Goal: Information Seeking & Learning: Learn about a topic

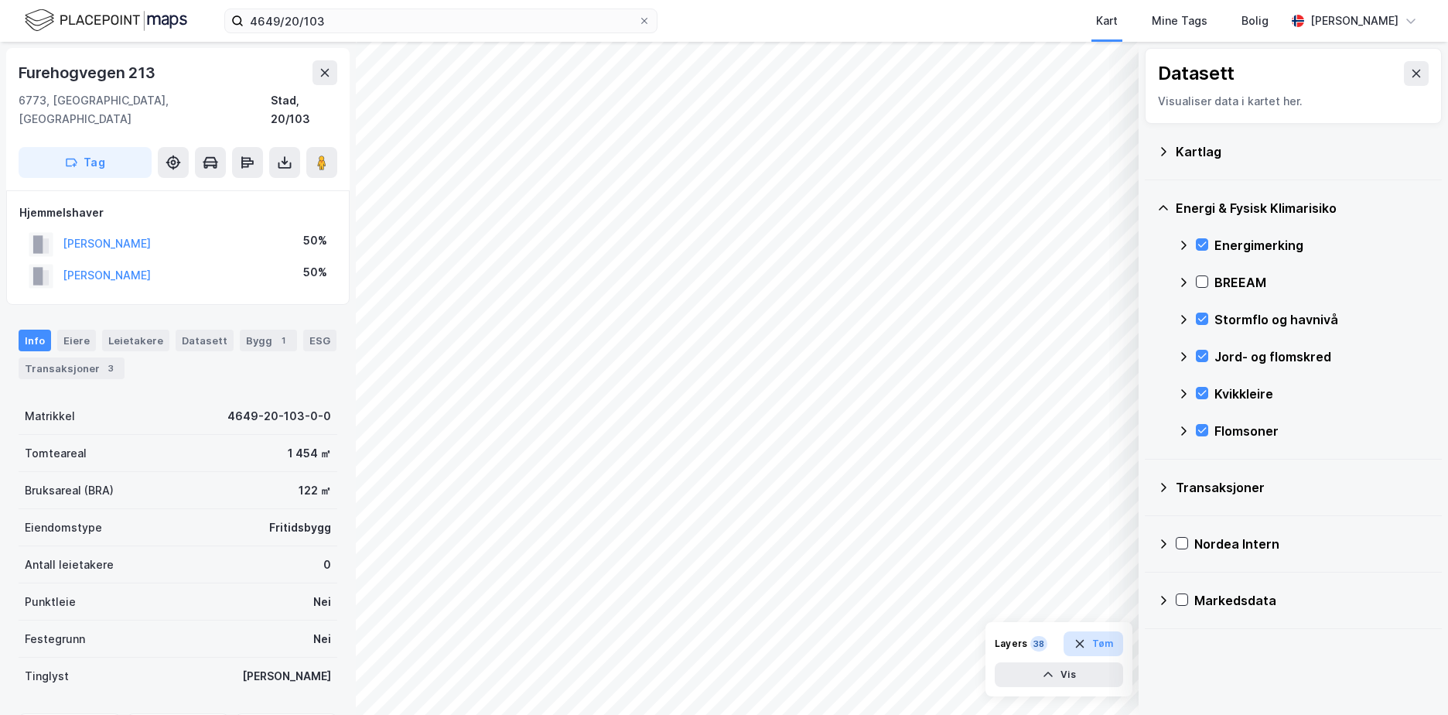
click at [1101, 639] on button "Tøm" at bounding box center [1094, 643] width 60 height 25
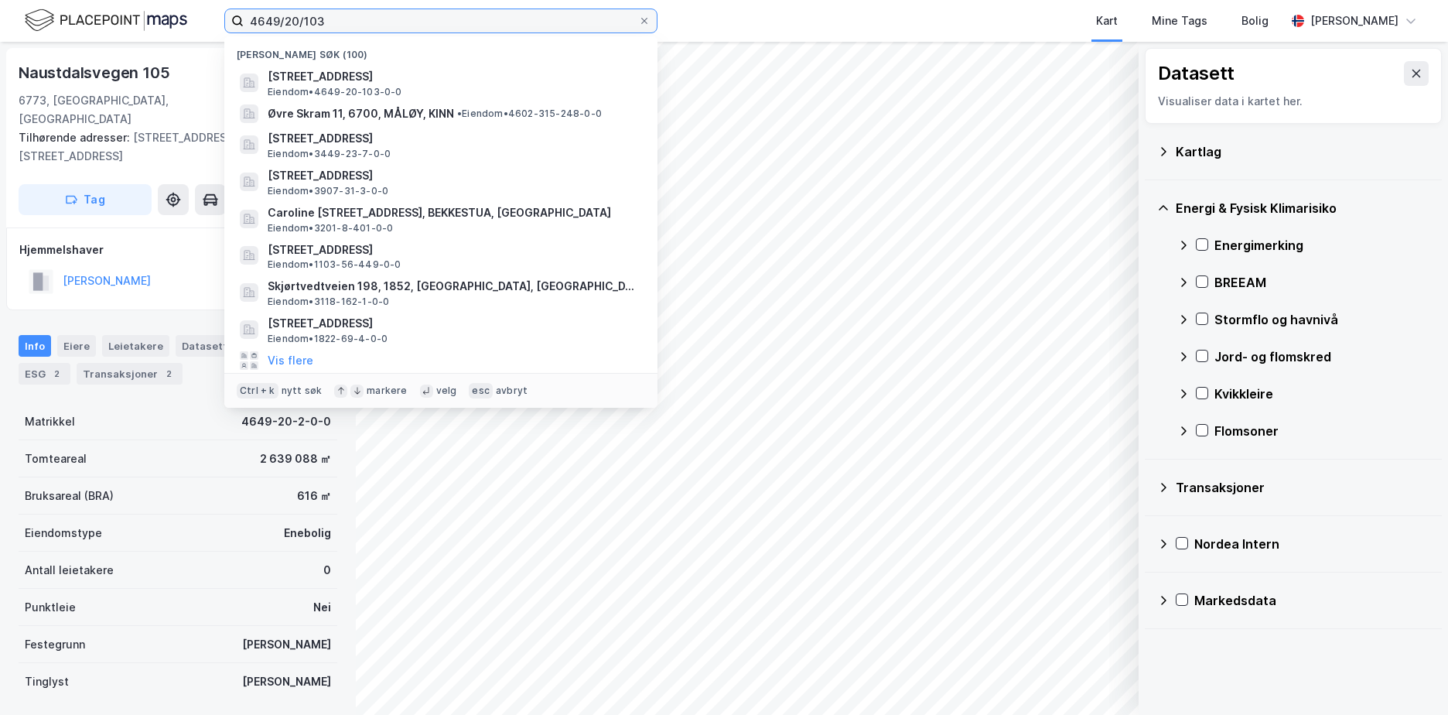
drag, startPoint x: 334, startPoint y: 19, endPoint x: 210, endPoint y: 51, distance: 128.7
click at [210, 50] on div "4649/20/103 Nylige søk (100) [STREET_ADDRESS] • 4649-20-103-0-0 Øvre Skram 11, …" at bounding box center [724, 357] width 1448 height 715
paste input
click at [301, 22] on input at bounding box center [450, 20] width 413 height 23
paste input
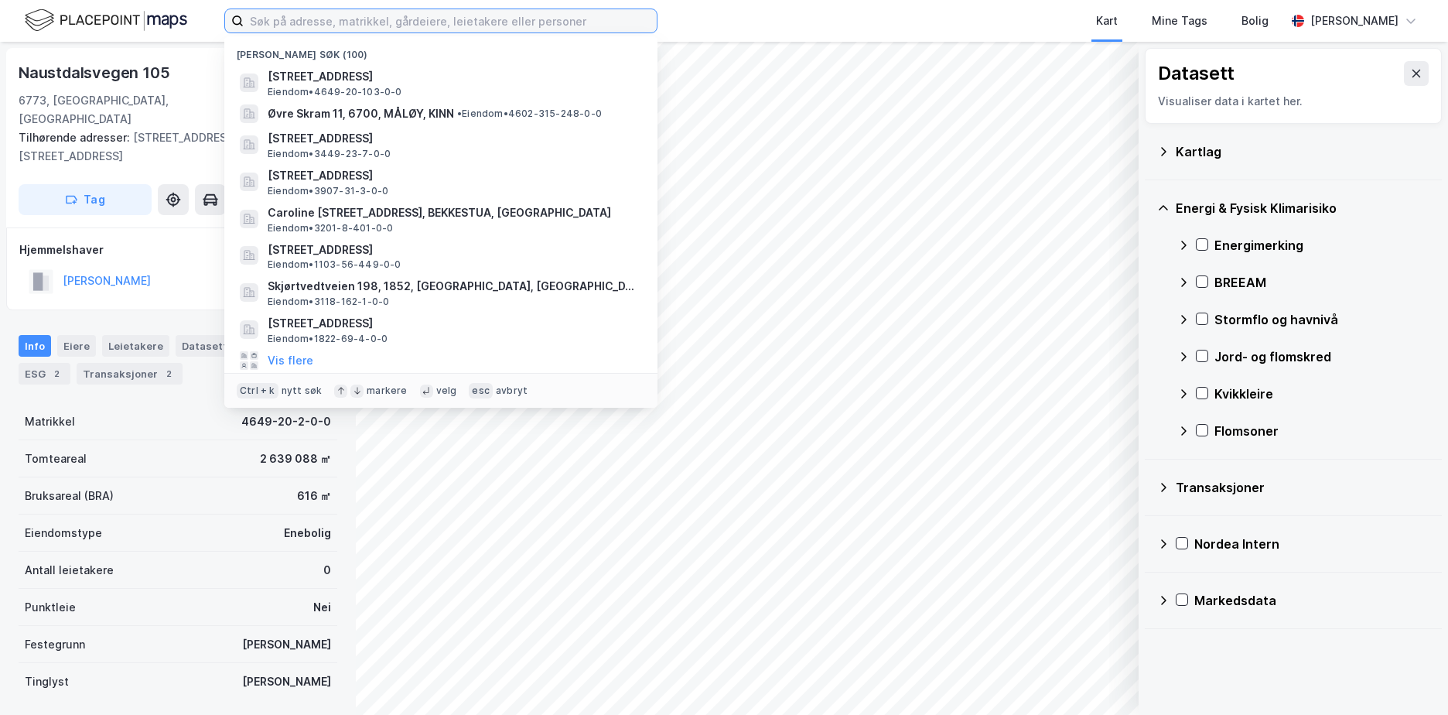
click at [420, 27] on input at bounding box center [450, 20] width 413 height 23
paste input "1108-223/1/0/0"
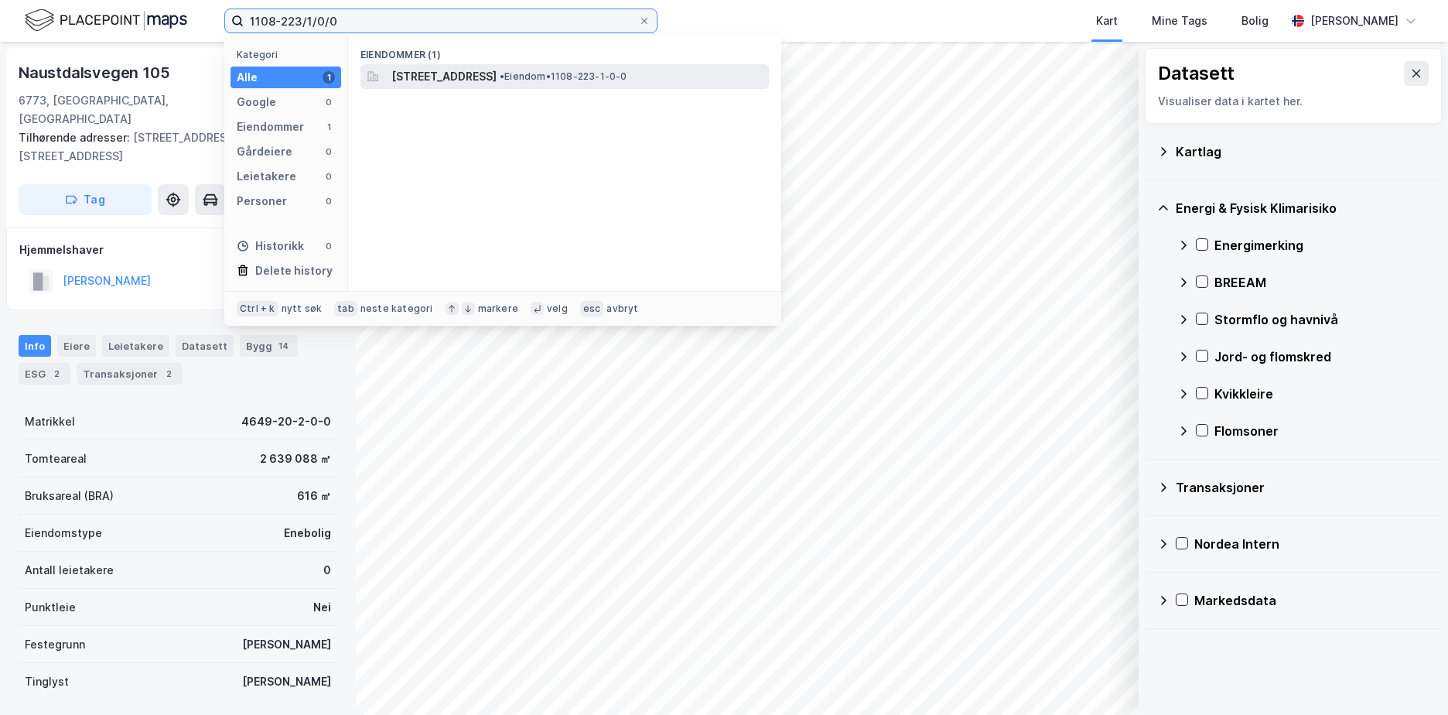
type input "1108-223/1/0/0"
click at [433, 76] on span "[STREET_ADDRESS]" at bounding box center [444, 76] width 105 height 19
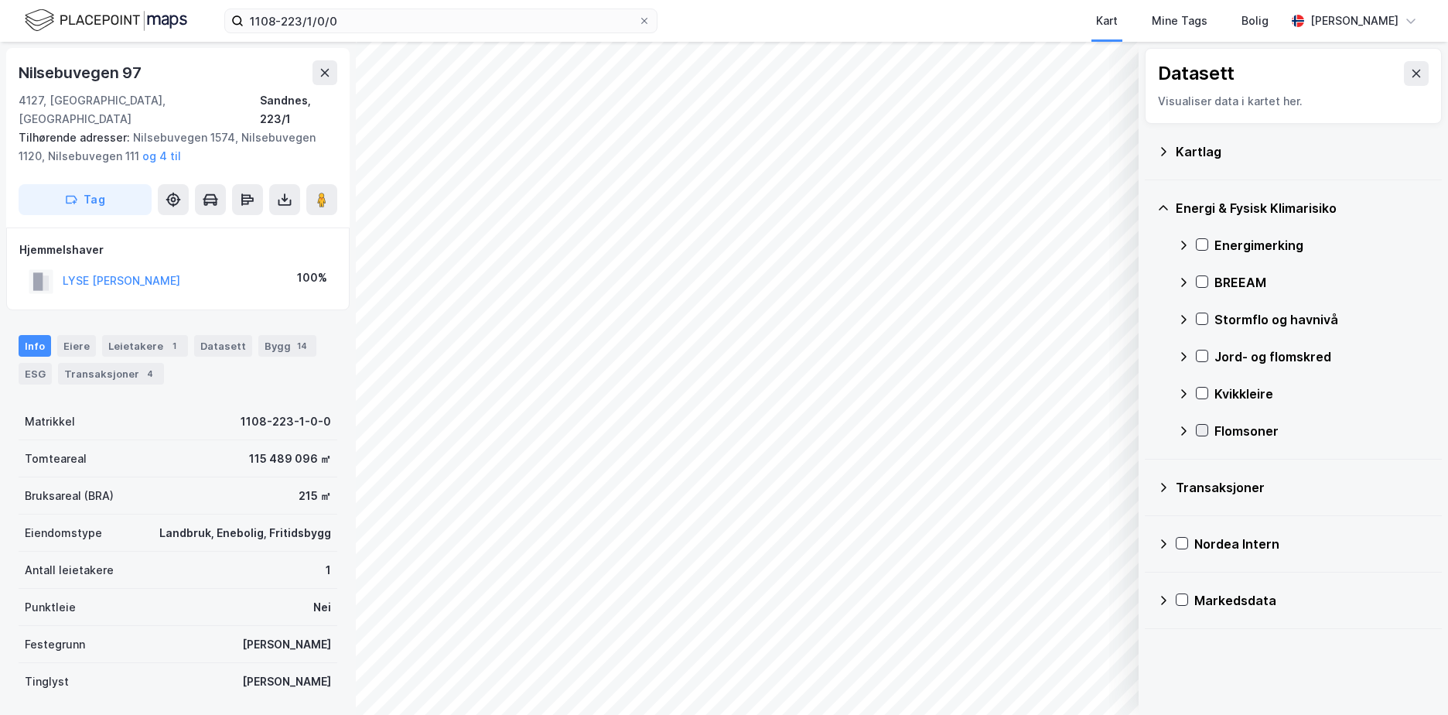
click at [1202, 426] on icon at bounding box center [1202, 430] width 11 height 11
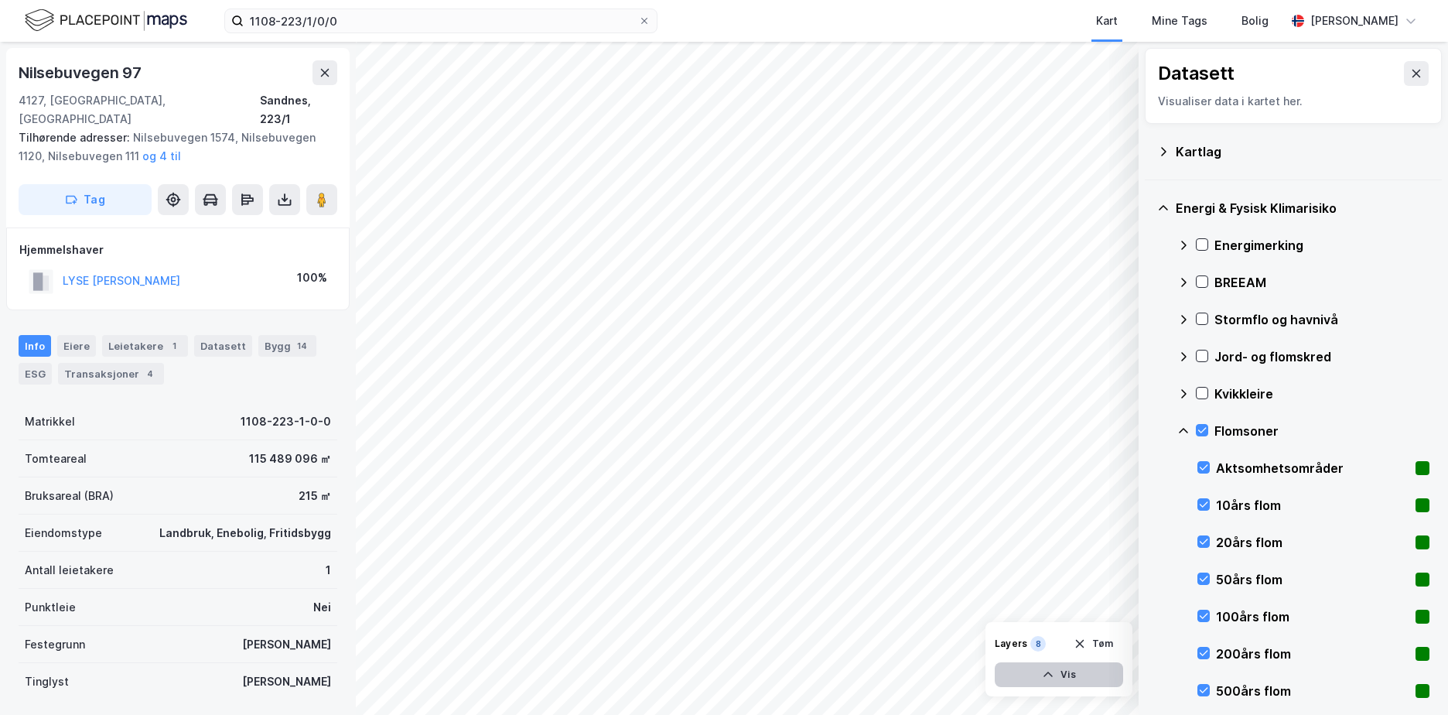
click at [1068, 675] on button "Vis" at bounding box center [1059, 674] width 128 height 25
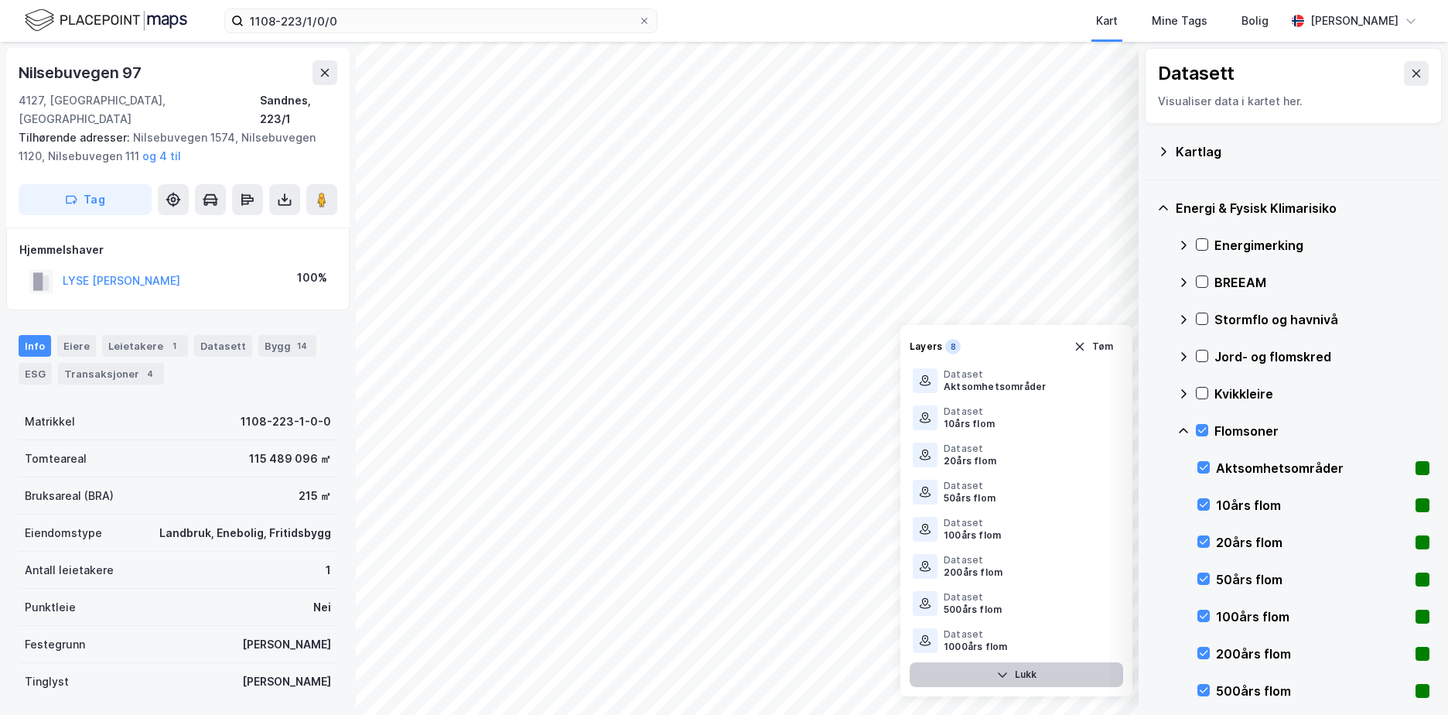
click at [1037, 672] on button "Lukk" at bounding box center [1017, 674] width 214 height 25
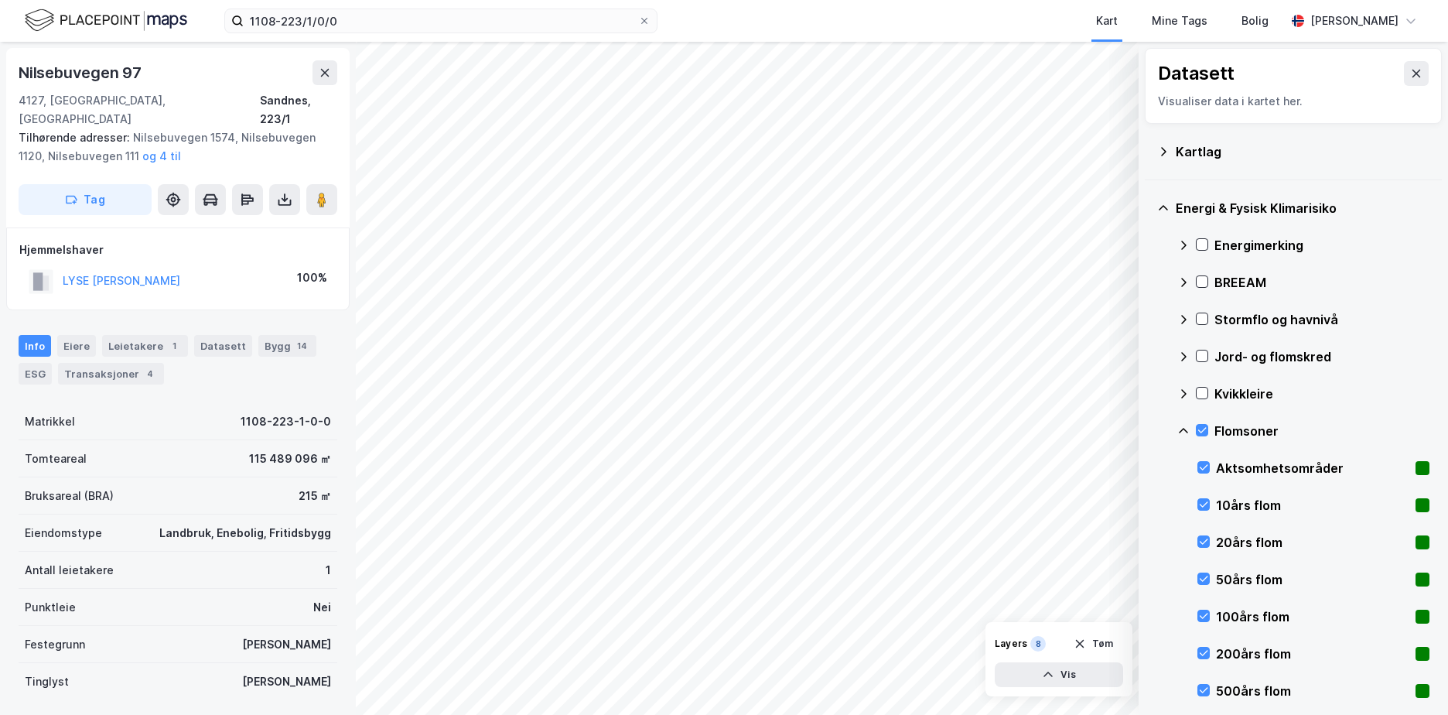
scroll to position [217, 0]
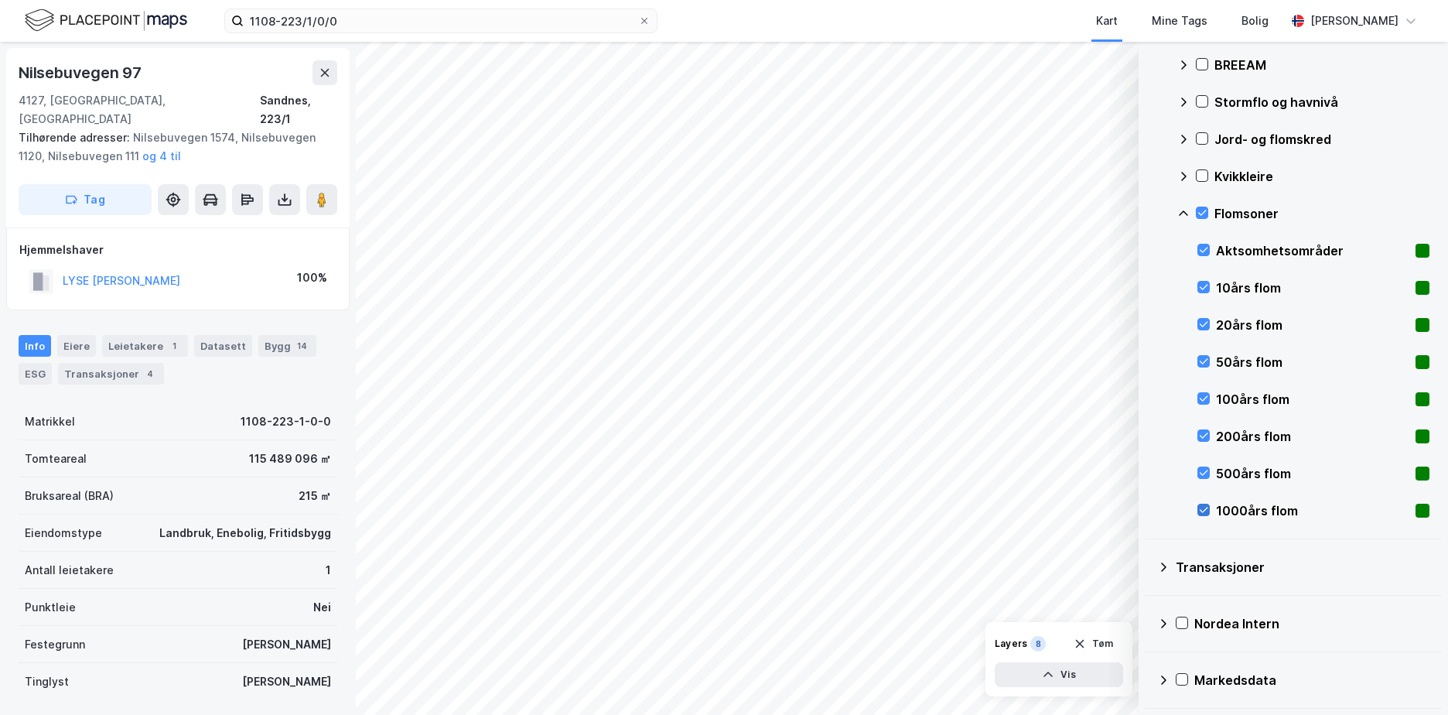
click at [1205, 508] on icon at bounding box center [1203, 509] width 11 height 11
click at [1185, 206] on div "Flomsoner" at bounding box center [1304, 213] width 252 height 37
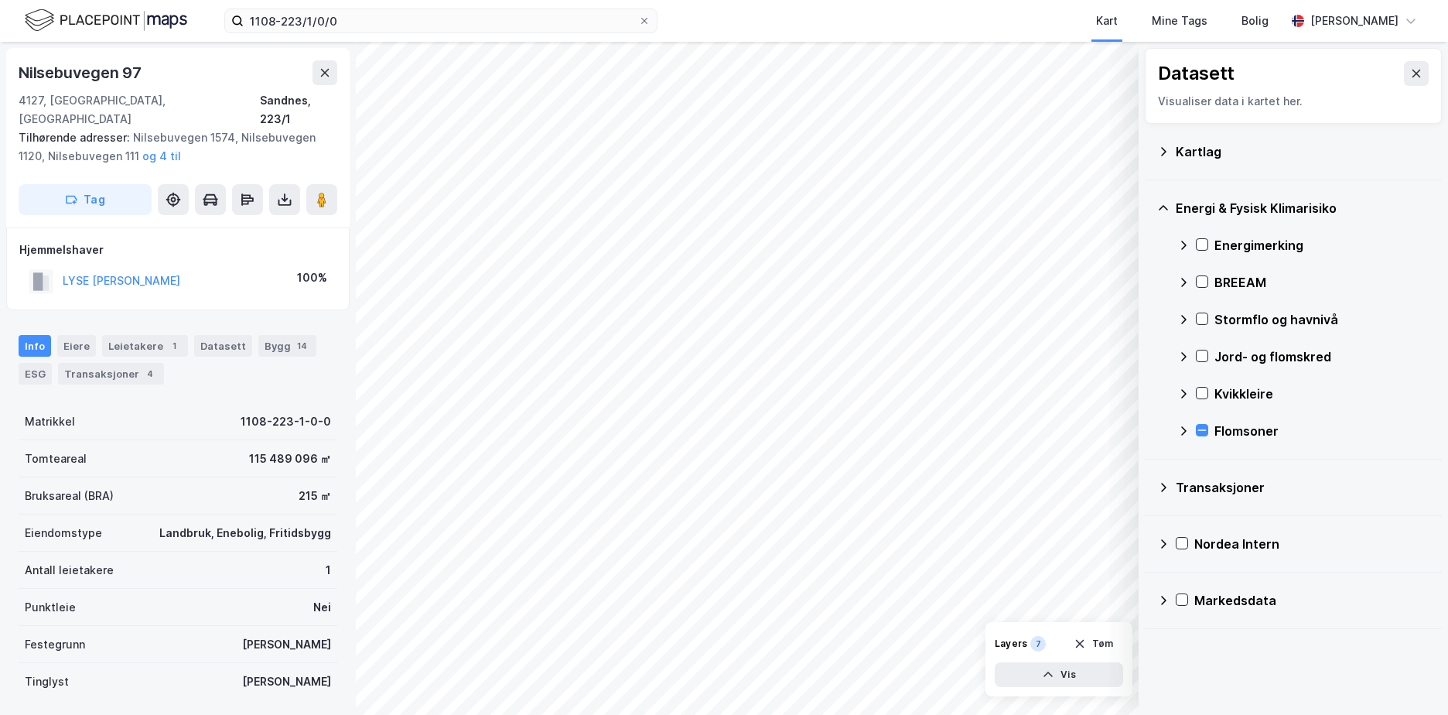
scroll to position [0, 0]
click at [1203, 426] on icon at bounding box center [1202, 430] width 11 height 11
click at [1187, 429] on icon at bounding box center [1184, 431] width 12 height 12
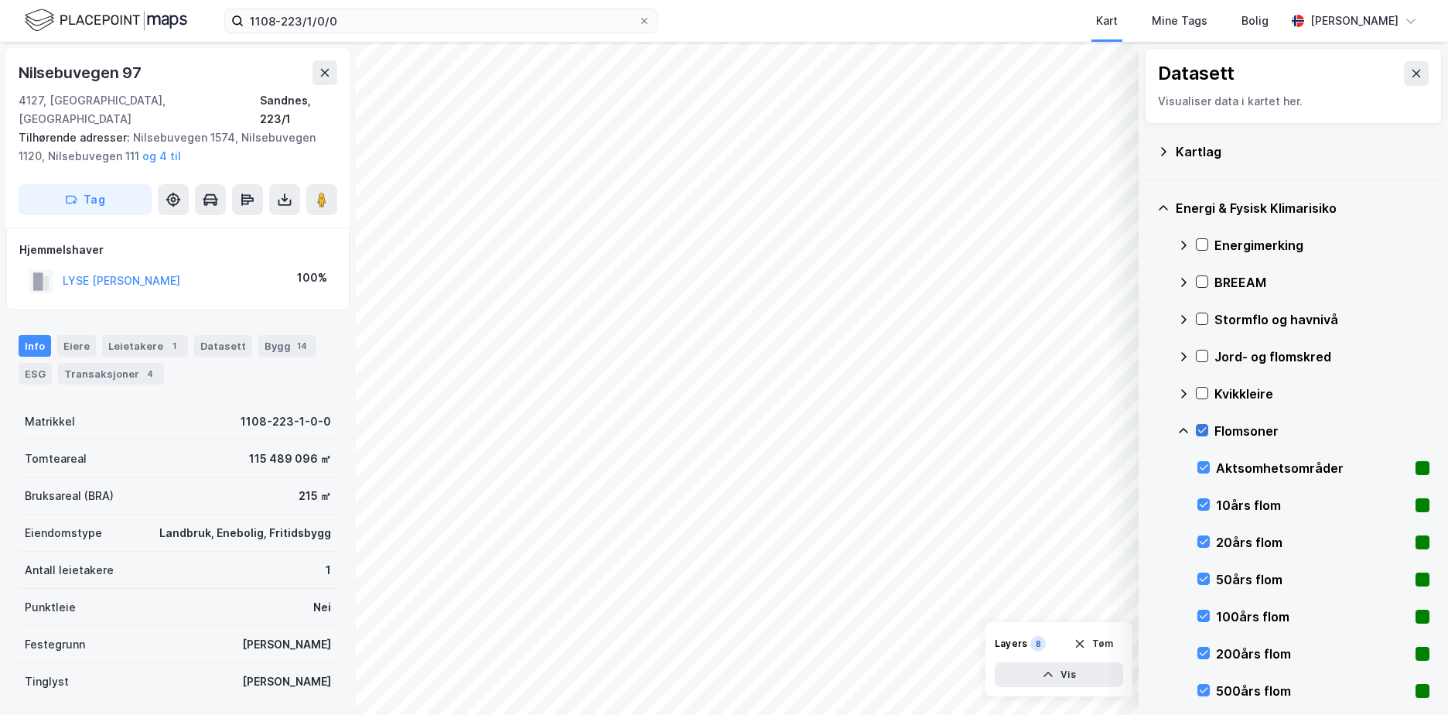
click at [1203, 432] on icon at bounding box center [1202, 430] width 9 height 5
click at [1201, 388] on icon at bounding box center [1202, 393] width 11 height 11
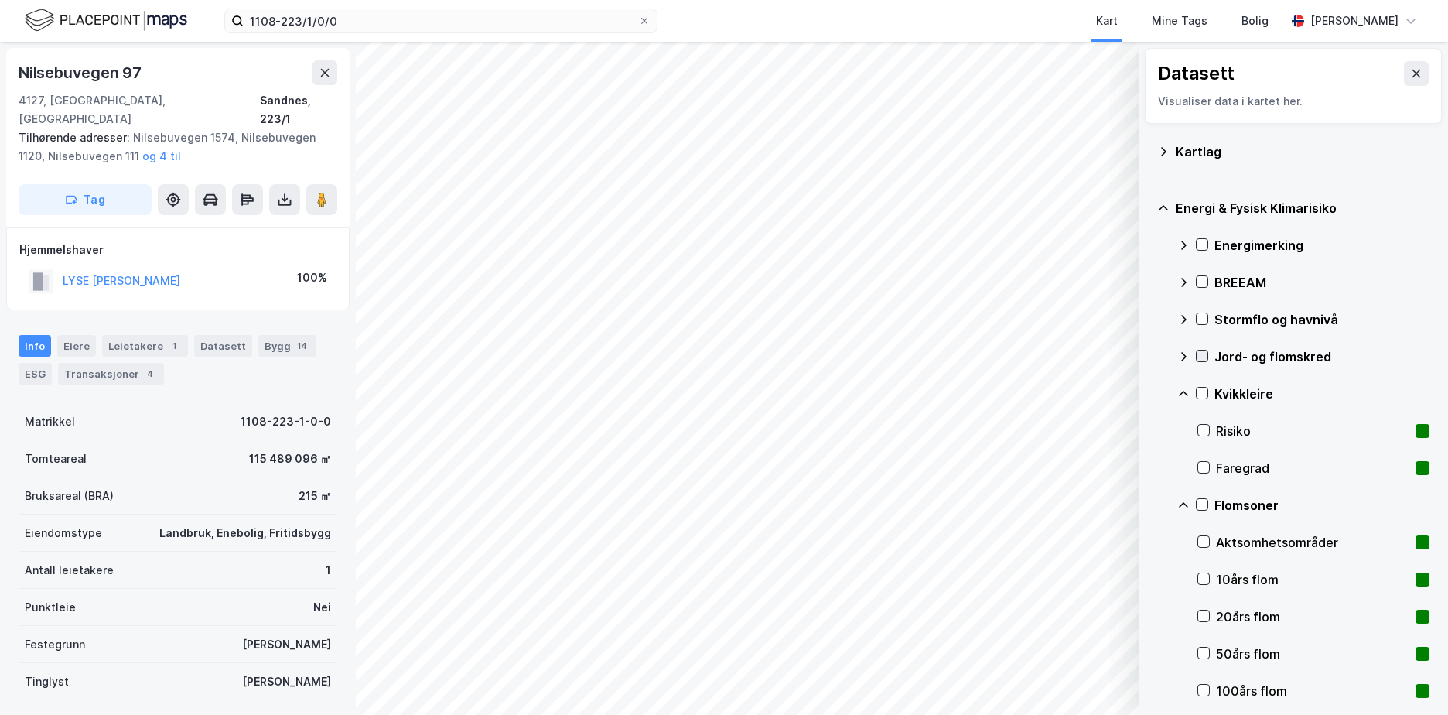
click at [1200, 350] on div at bounding box center [1202, 356] width 12 height 12
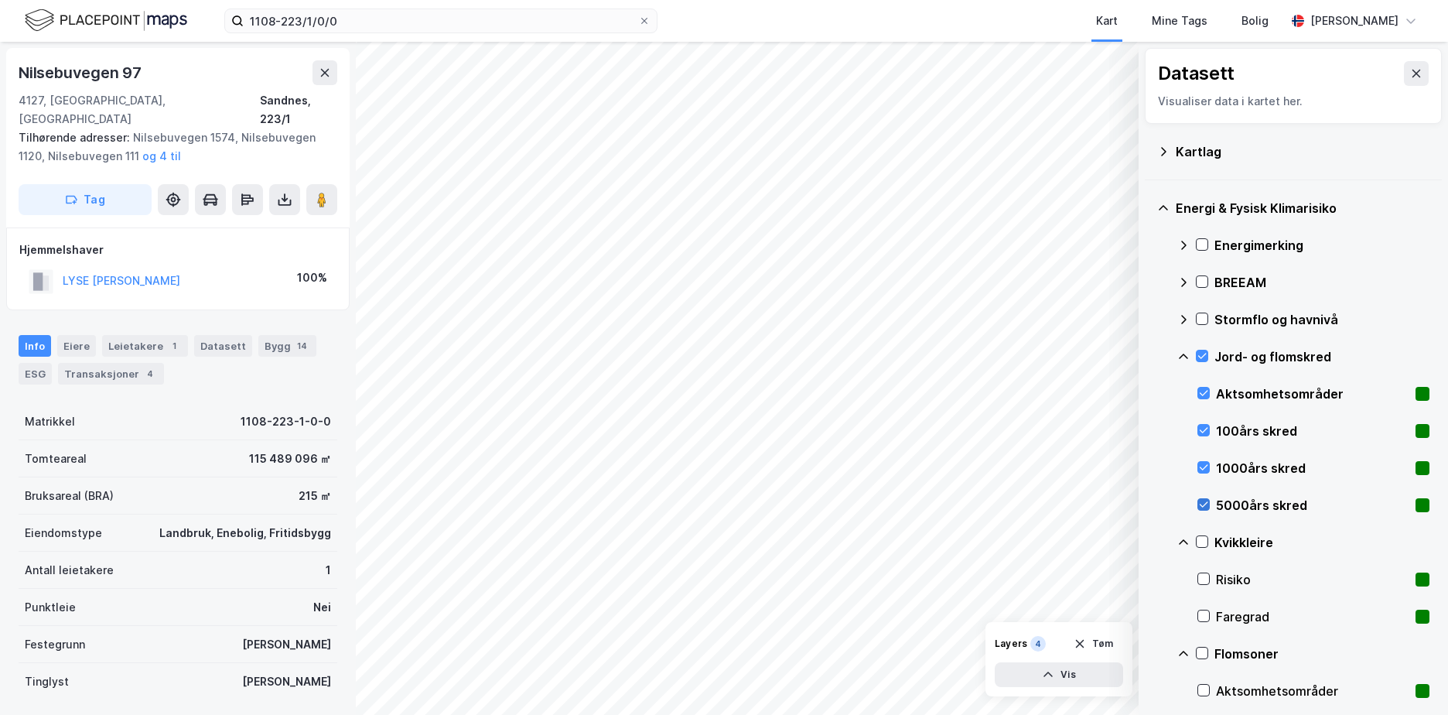
click at [1205, 503] on icon at bounding box center [1203, 504] width 11 height 11
click at [1202, 463] on icon at bounding box center [1203, 467] width 11 height 11
click at [1203, 428] on icon at bounding box center [1203, 430] width 11 height 11
click at [1202, 316] on icon at bounding box center [1202, 318] width 11 height 11
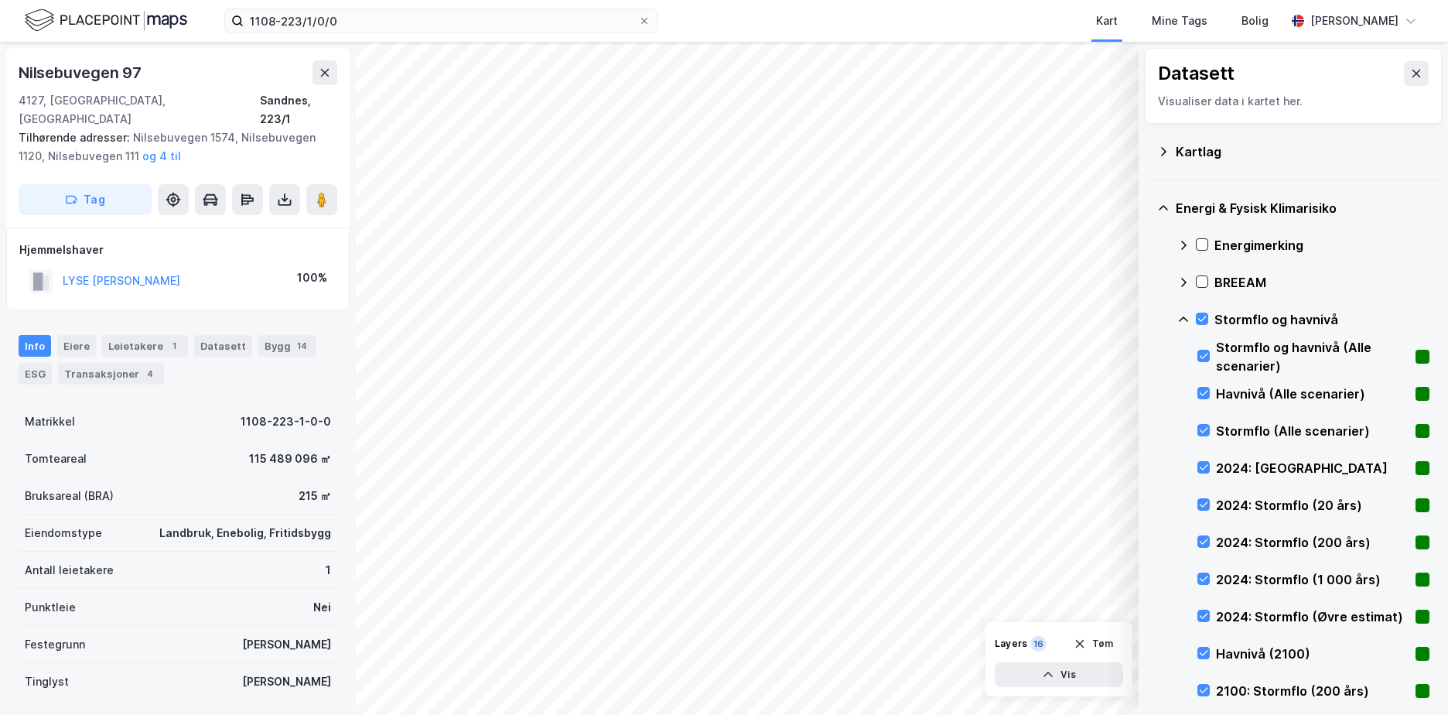
click at [1188, 316] on icon at bounding box center [1184, 319] width 12 height 12
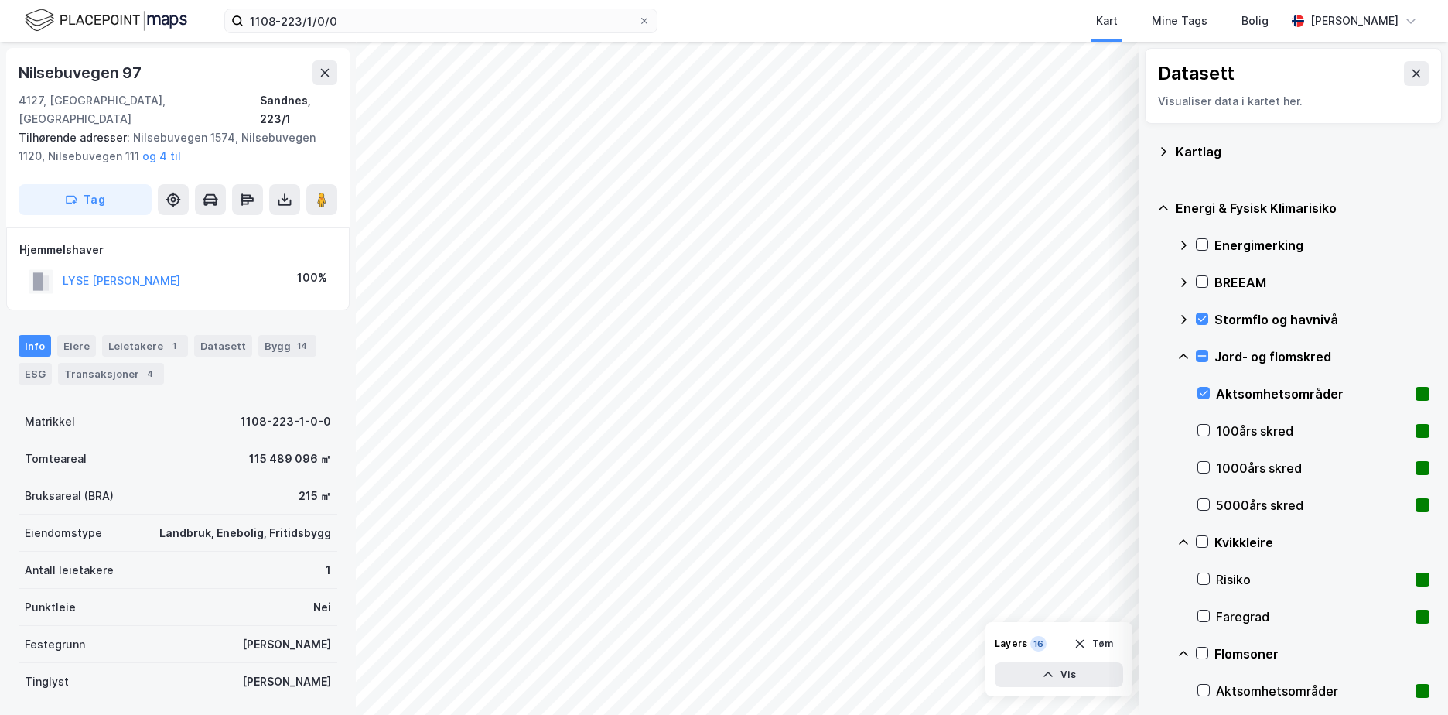
click at [1185, 354] on icon at bounding box center [1184, 356] width 12 height 12
click at [1202, 313] on div at bounding box center [1202, 319] width 12 height 12
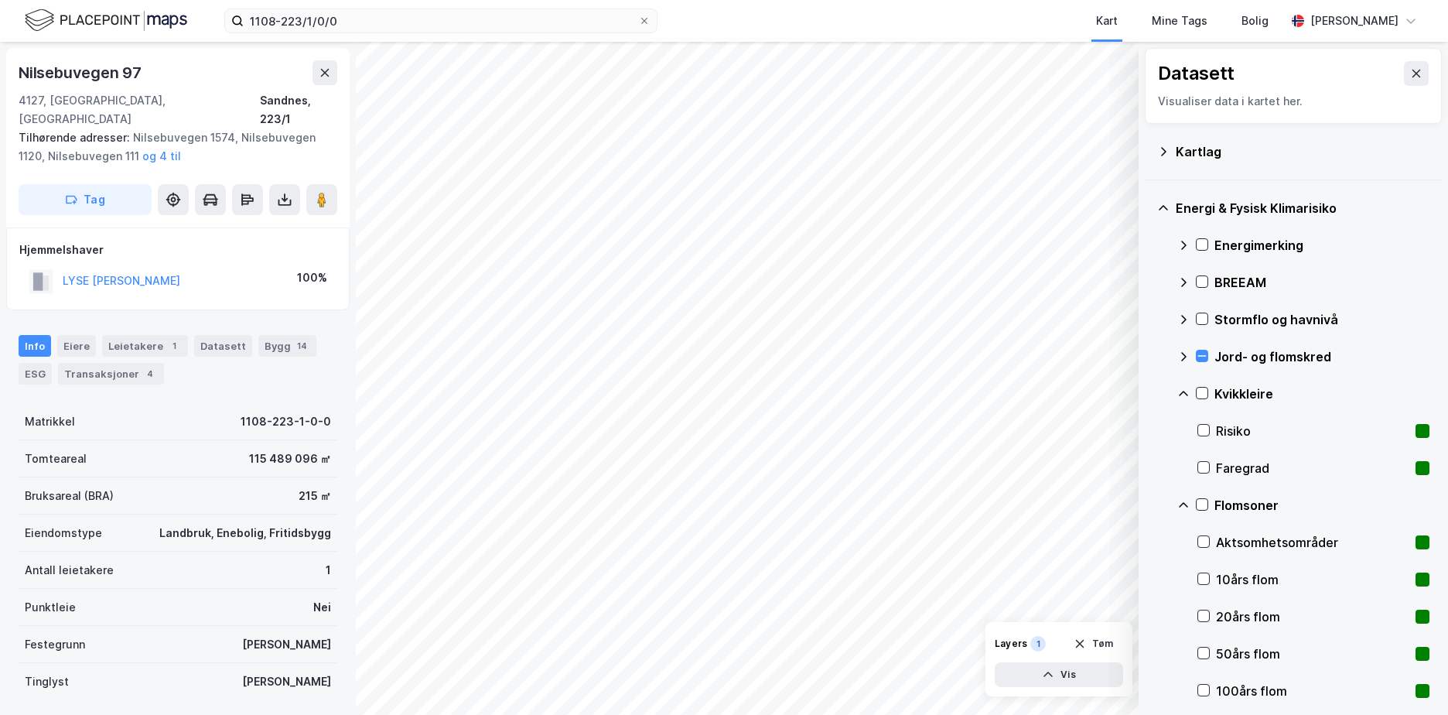
click at [1179, 316] on icon at bounding box center [1184, 319] width 12 height 12
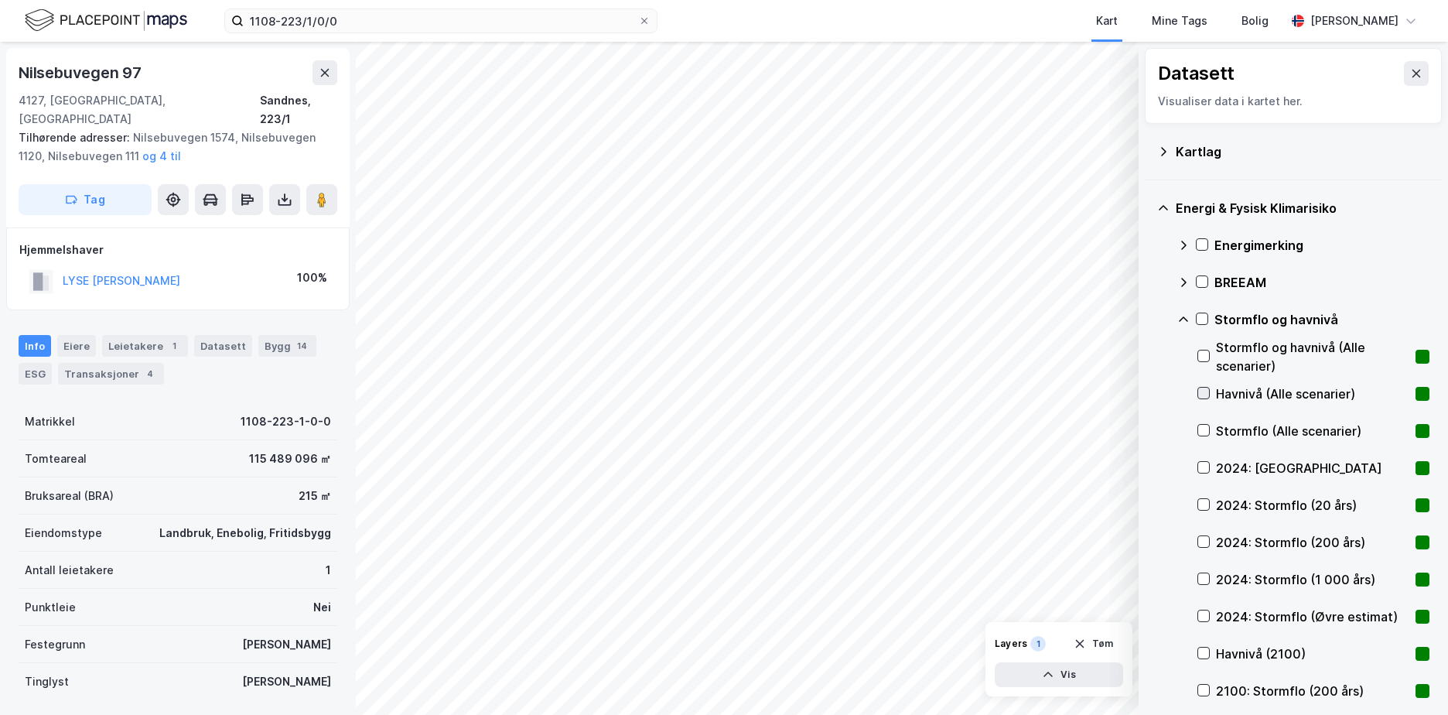
click at [1206, 393] on icon at bounding box center [1204, 393] width 9 height 5
click at [1202, 423] on div "Stormflo (Alle scenarier)" at bounding box center [1314, 430] width 232 height 37
click at [1202, 391] on icon at bounding box center [1203, 393] width 11 height 11
click at [1186, 314] on icon at bounding box center [1184, 319] width 12 height 12
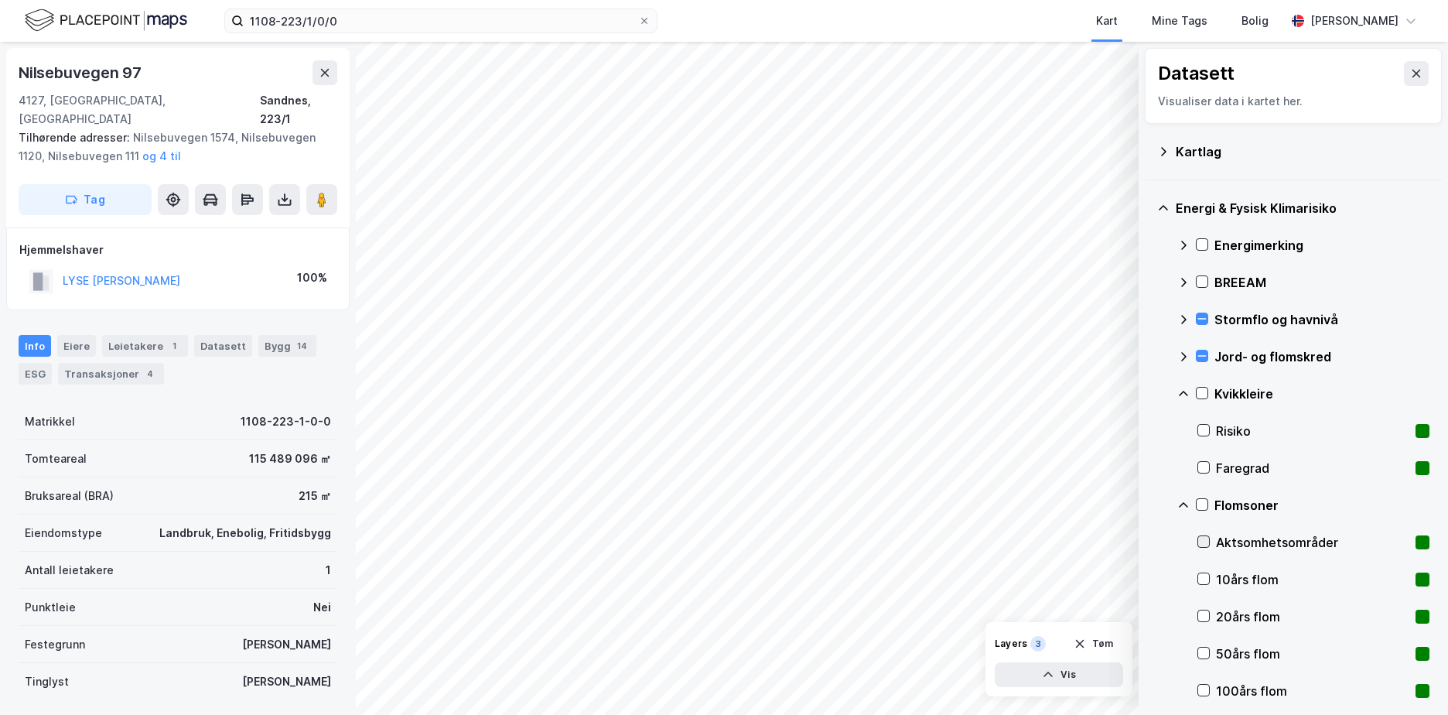
click at [1200, 541] on icon at bounding box center [1203, 541] width 11 height 11
click at [1181, 502] on icon at bounding box center [1184, 505] width 12 height 12
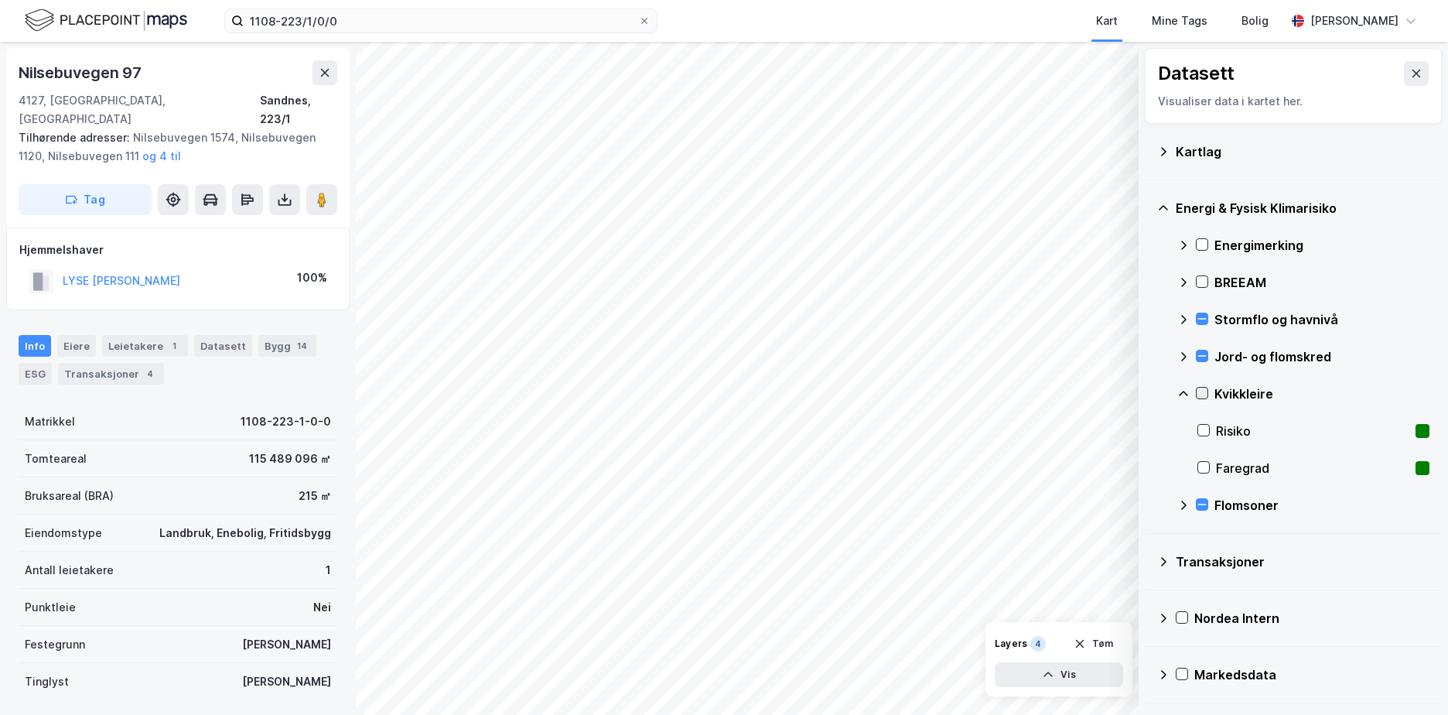
click at [1202, 392] on icon at bounding box center [1202, 393] width 11 height 11
click at [1185, 390] on icon at bounding box center [1184, 394] width 12 height 12
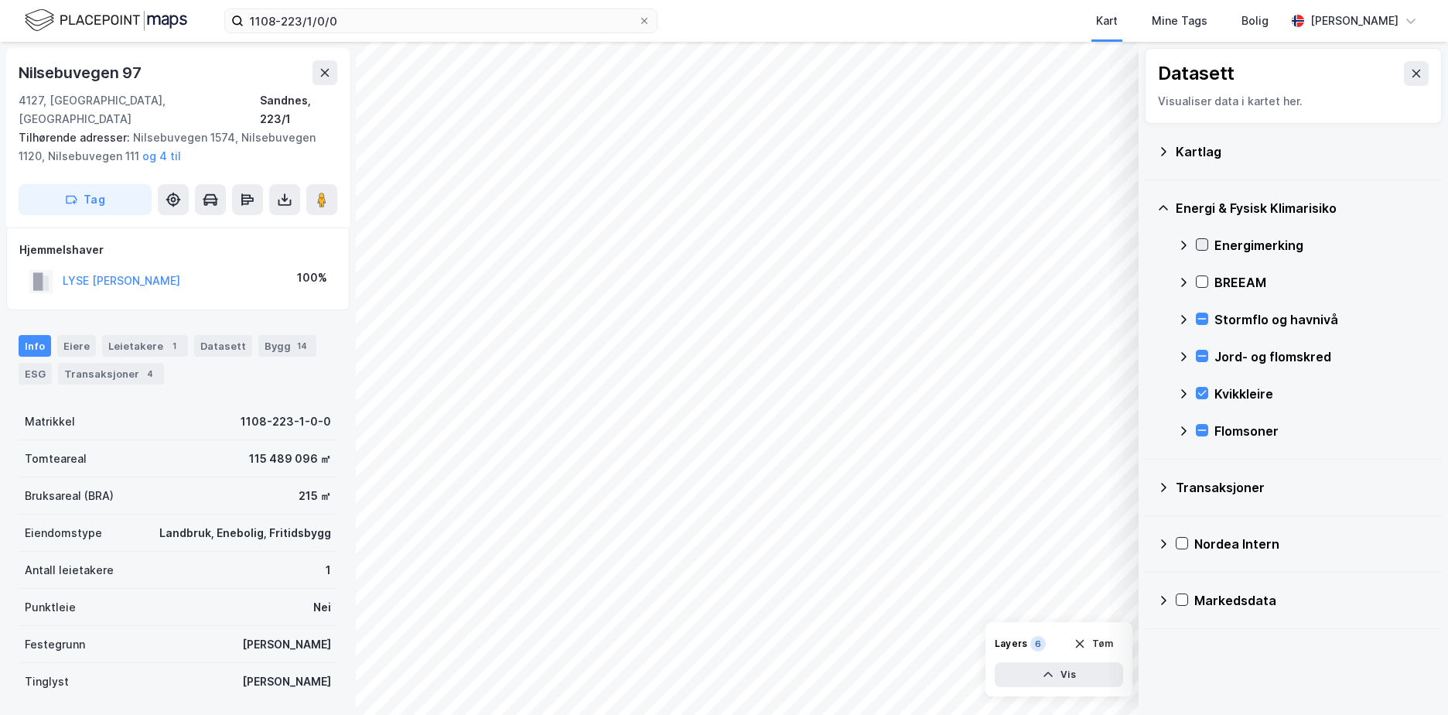
click at [1201, 243] on icon at bounding box center [1202, 244] width 11 height 11
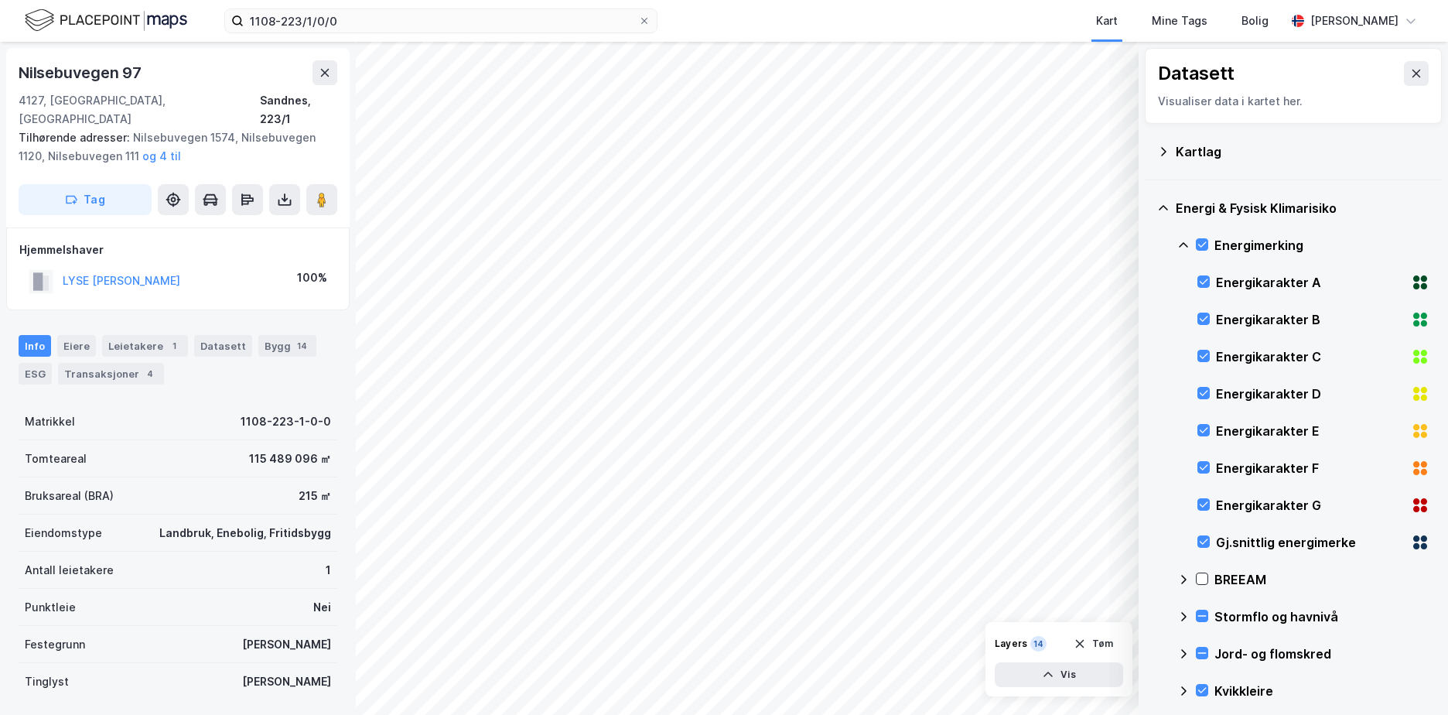
click at [1185, 241] on icon at bounding box center [1184, 245] width 12 height 12
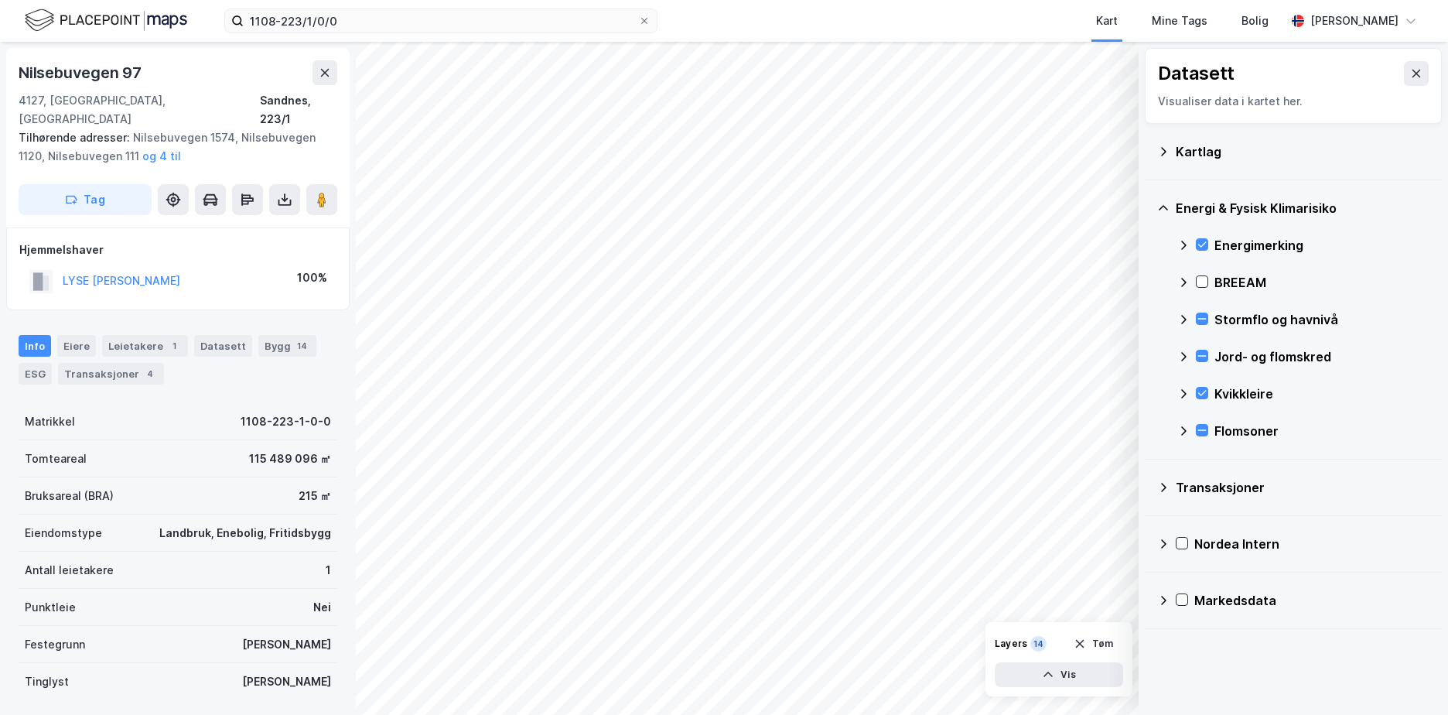
click at [1161, 150] on icon at bounding box center [1163, 151] width 12 height 12
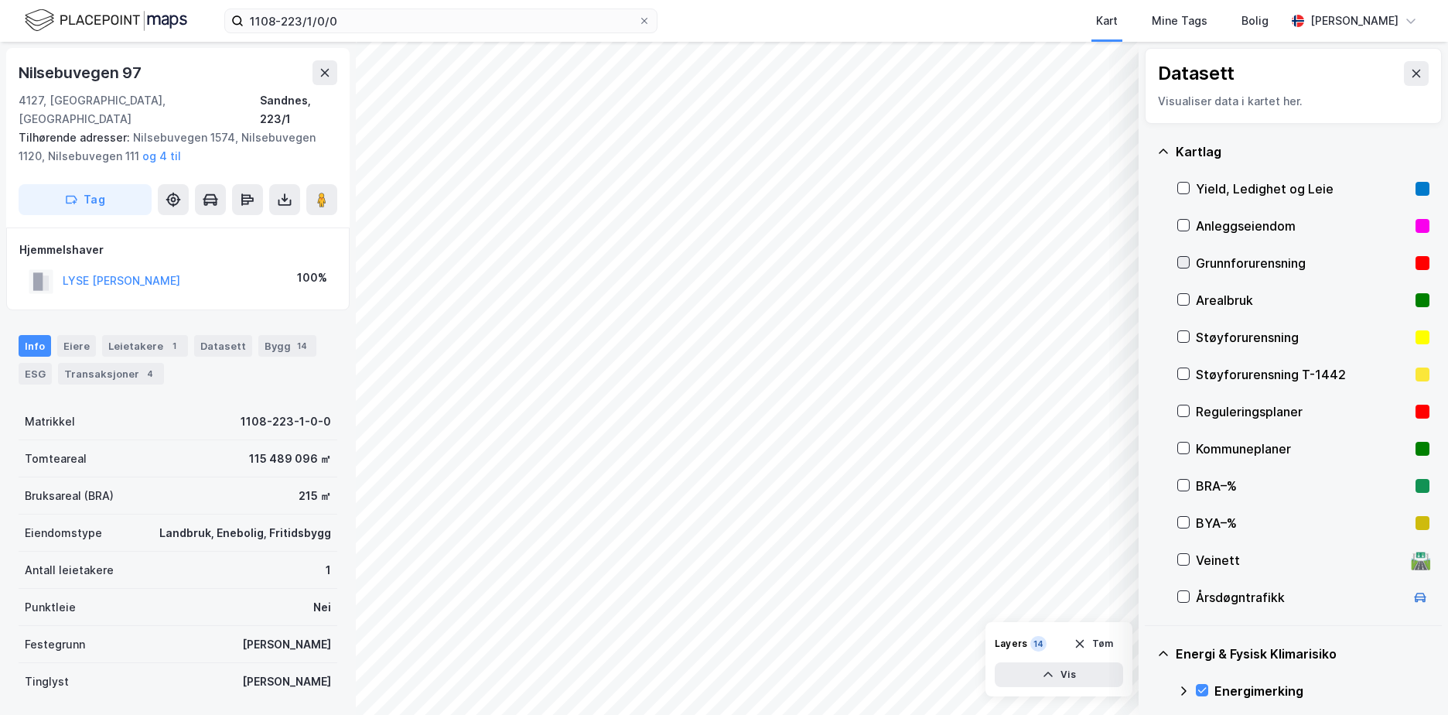
click at [1180, 262] on icon at bounding box center [1183, 262] width 11 height 11
click at [1181, 261] on icon at bounding box center [1183, 262] width 11 height 11
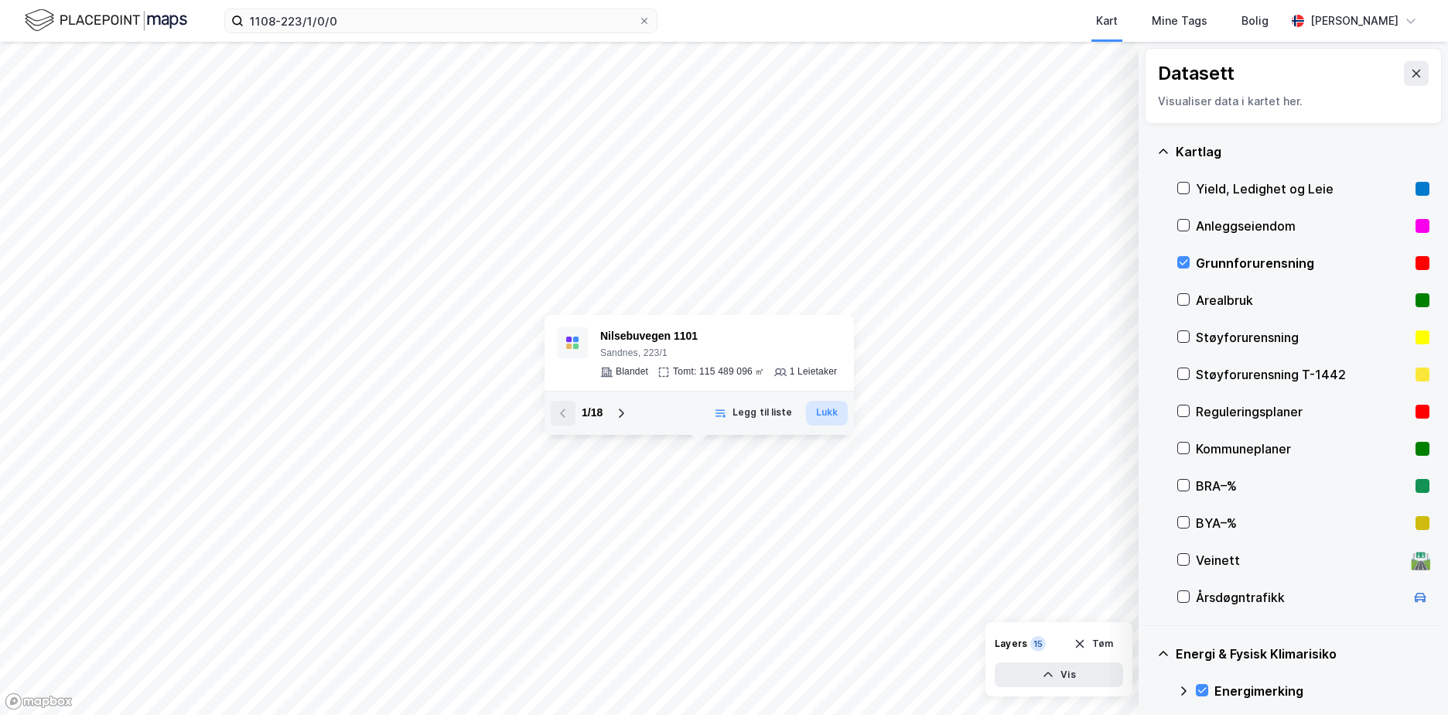
click at [827, 413] on button "Lukk" at bounding box center [827, 413] width 42 height 25
click at [826, 419] on button "Lukk" at bounding box center [827, 413] width 42 height 25
click at [1024, 17] on div "Kart Mine Tags Bolig" at bounding box center [1009, 21] width 554 height 42
click at [1404, 69] on button at bounding box center [1416, 73] width 25 height 25
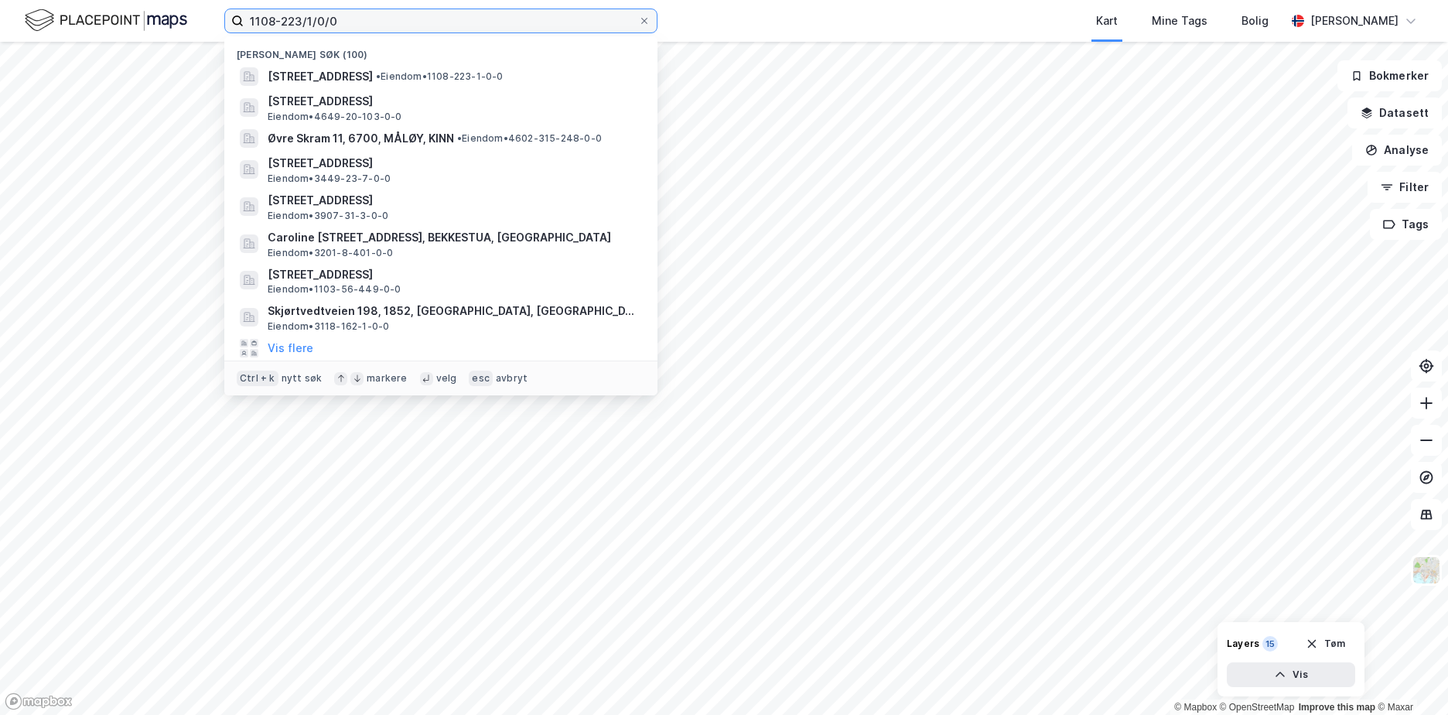
click at [374, 19] on input "1108-223/1/0/0" at bounding box center [441, 20] width 395 height 23
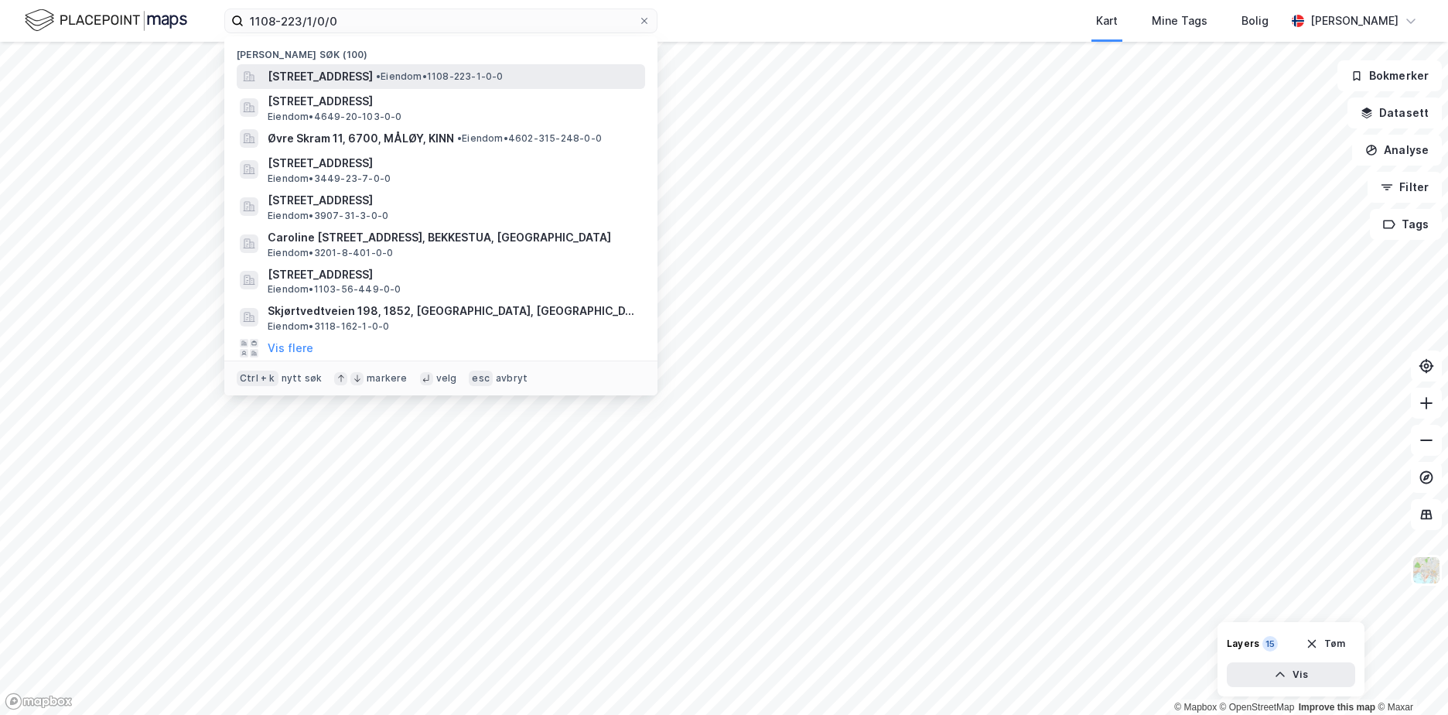
click at [373, 74] on span "[STREET_ADDRESS]" at bounding box center [320, 76] width 105 height 19
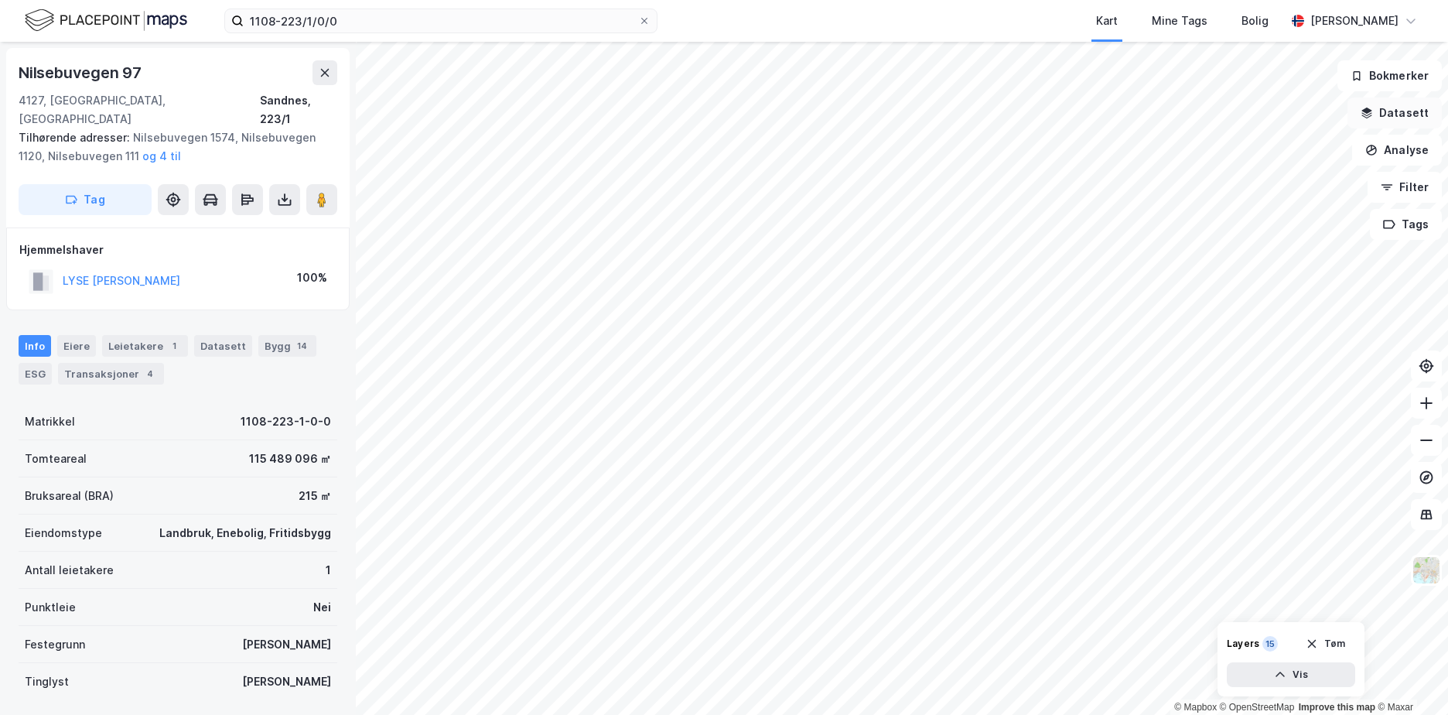
click at [1400, 112] on button "Datasett" at bounding box center [1395, 112] width 94 height 31
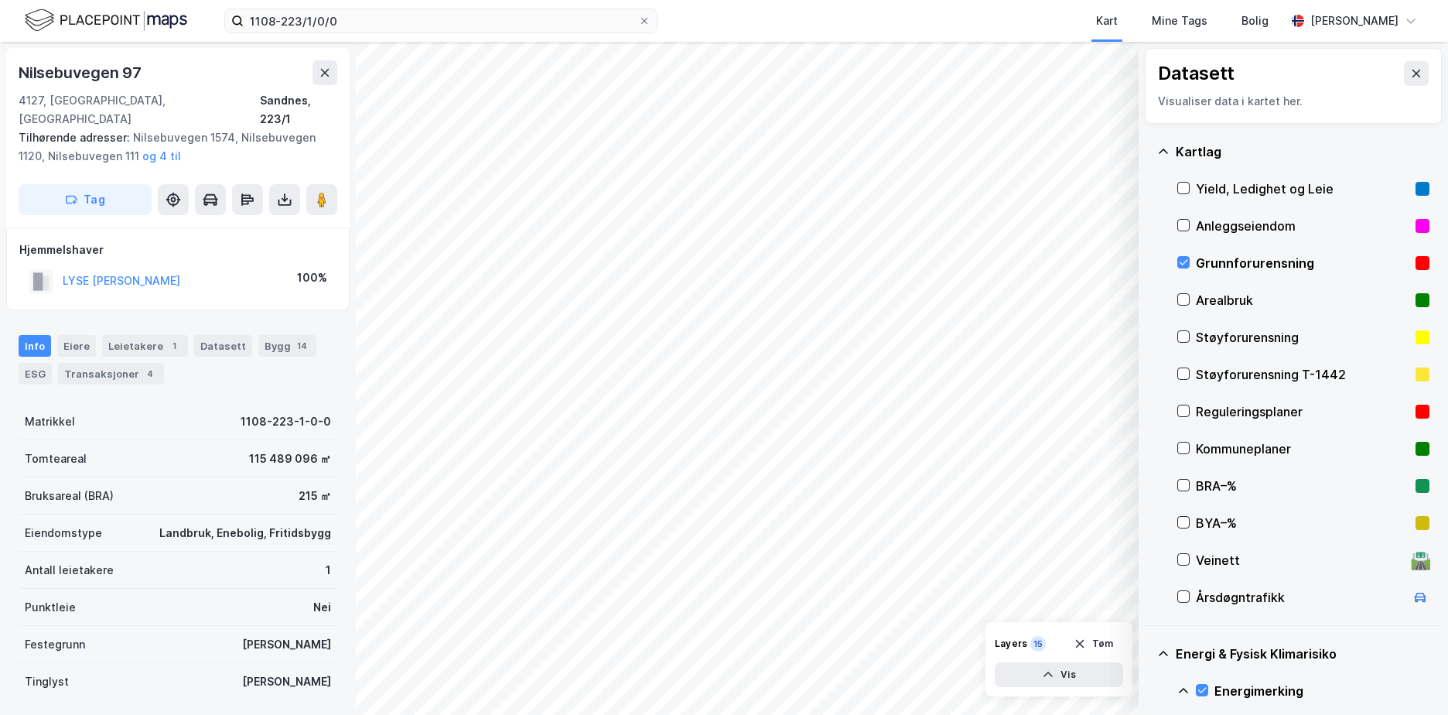
click at [1164, 150] on icon at bounding box center [1163, 151] width 9 height 5
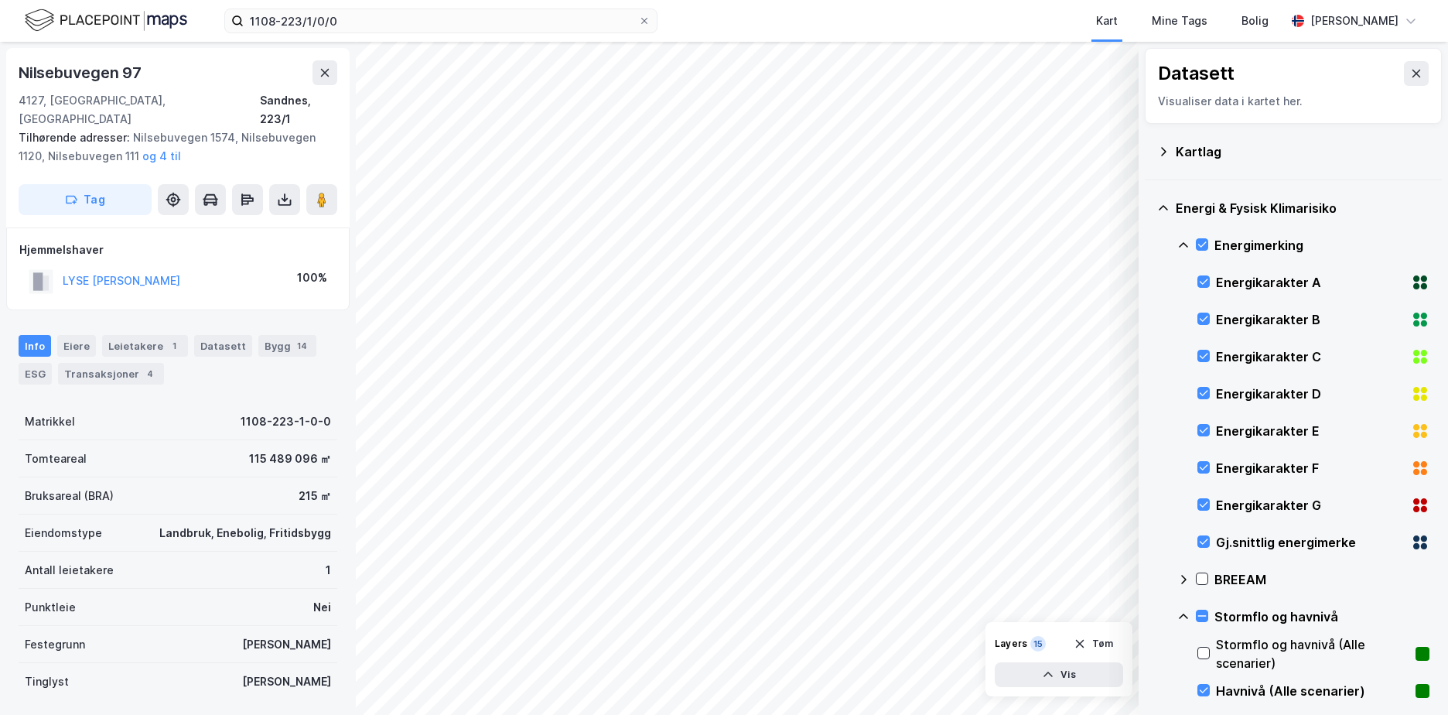
click at [1180, 239] on icon at bounding box center [1184, 245] width 12 height 12
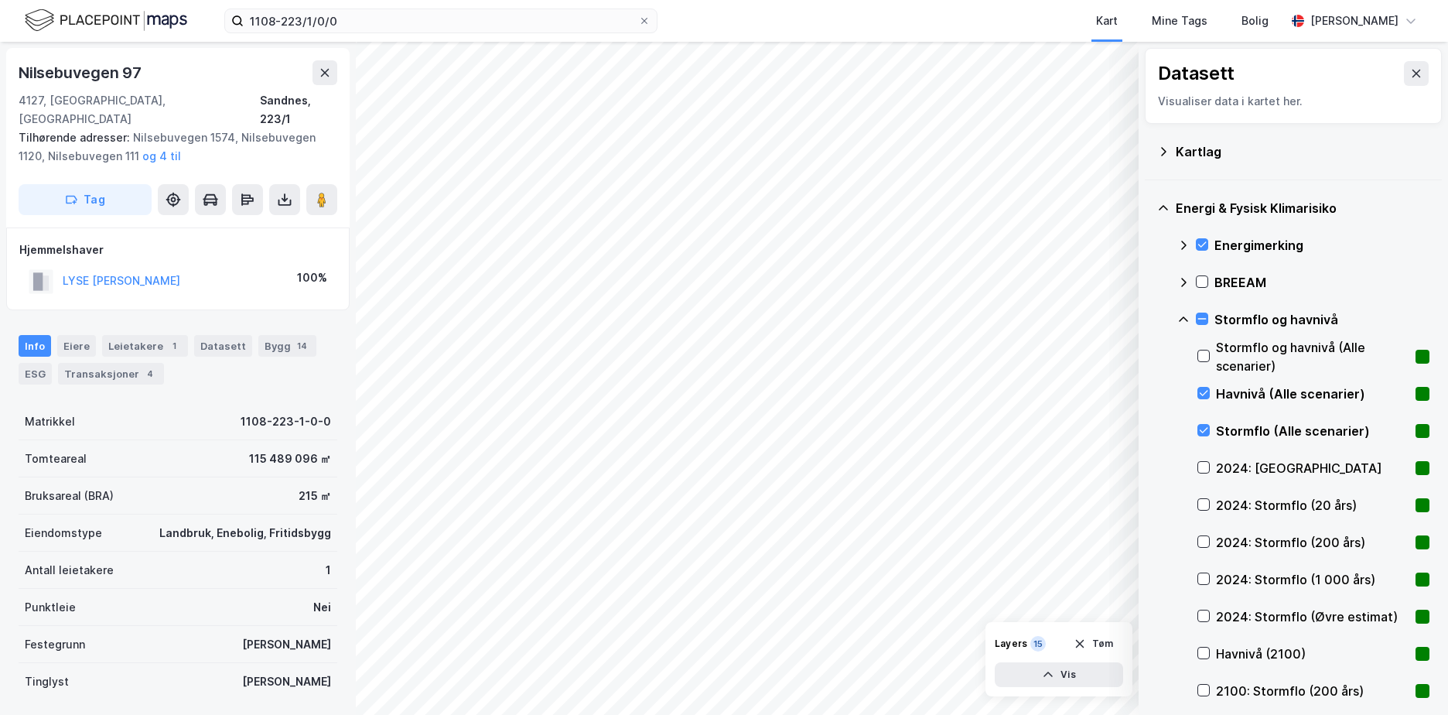
click at [1185, 316] on icon at bounding box center [1184, 319] width 12 height 12
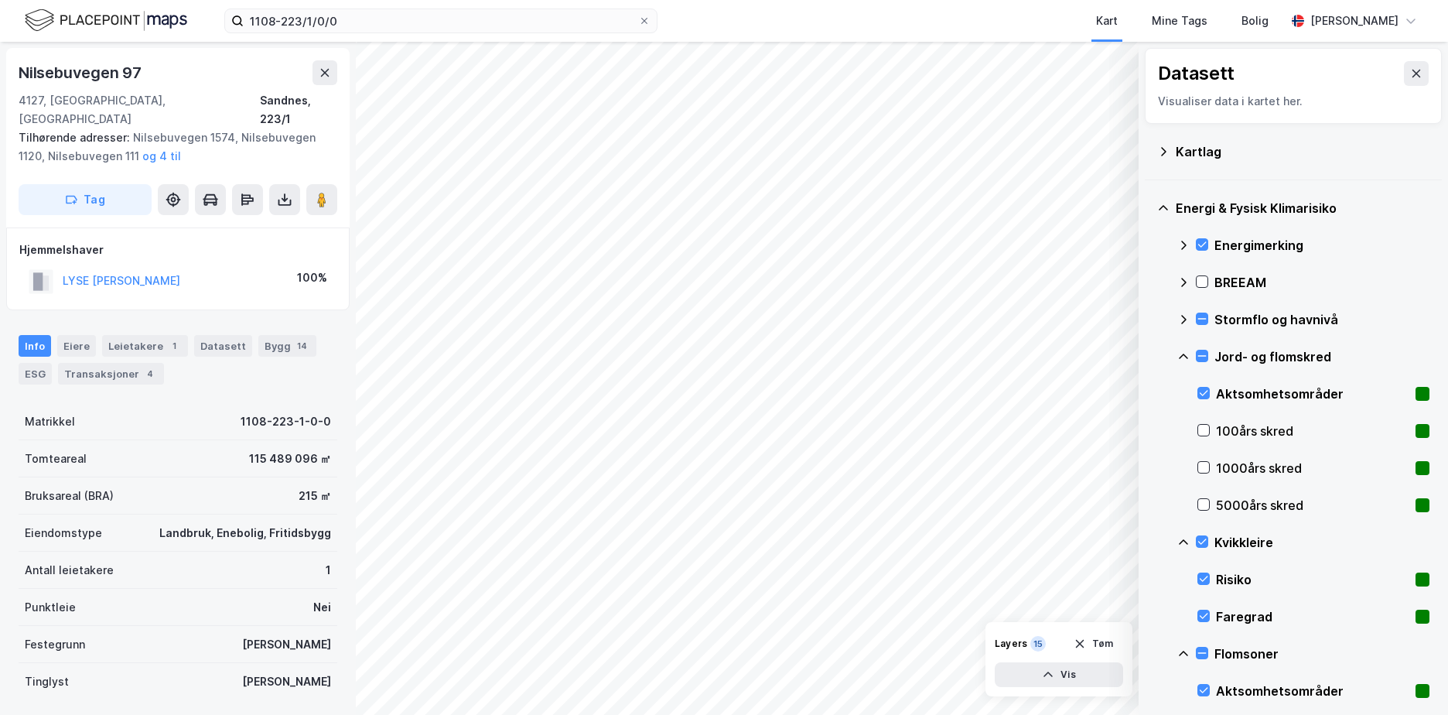
click at [1180, 356] on icon at bounding box center [1184, 356] width 12 height 12
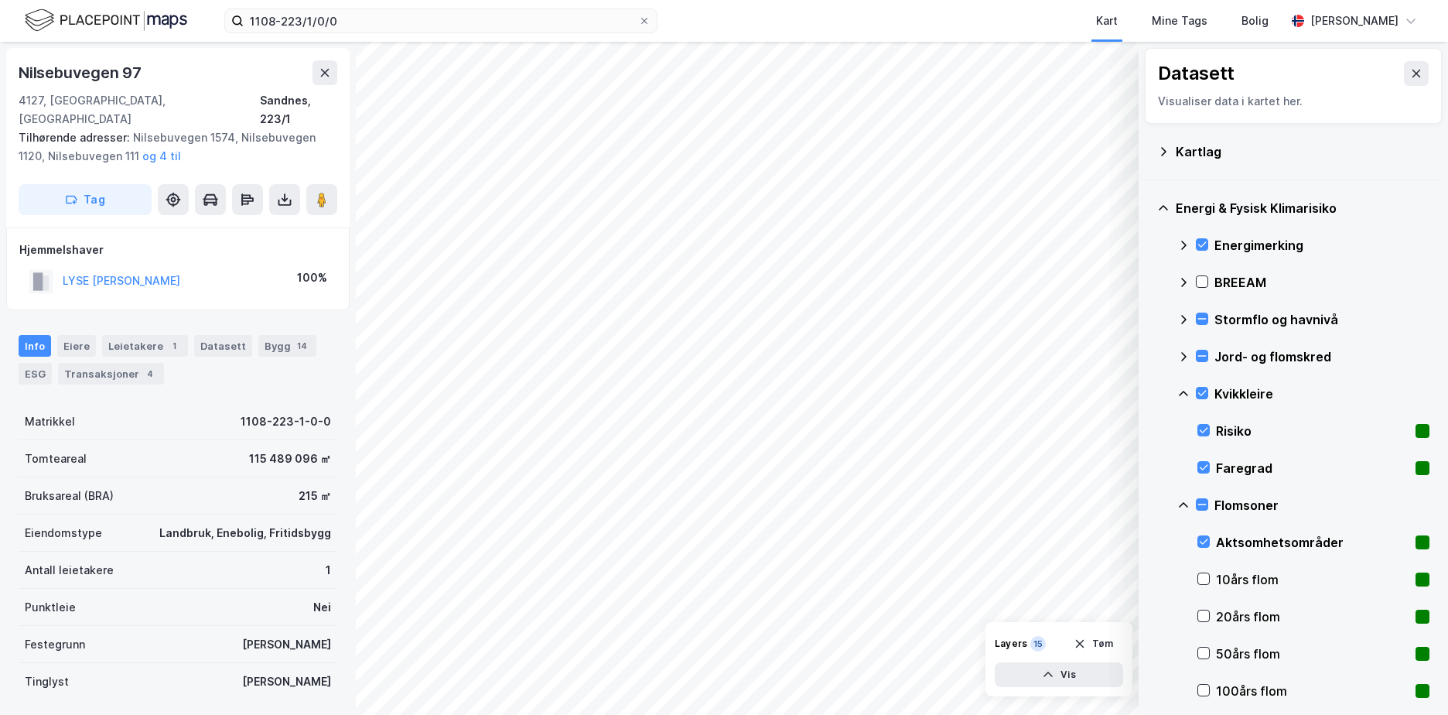
click at [1185, 388] on icon at bounding box center [1184, 394] width 12 height 12
click at [1189, 425] on icon at bounding box center [1184, 431] width 12 height 12
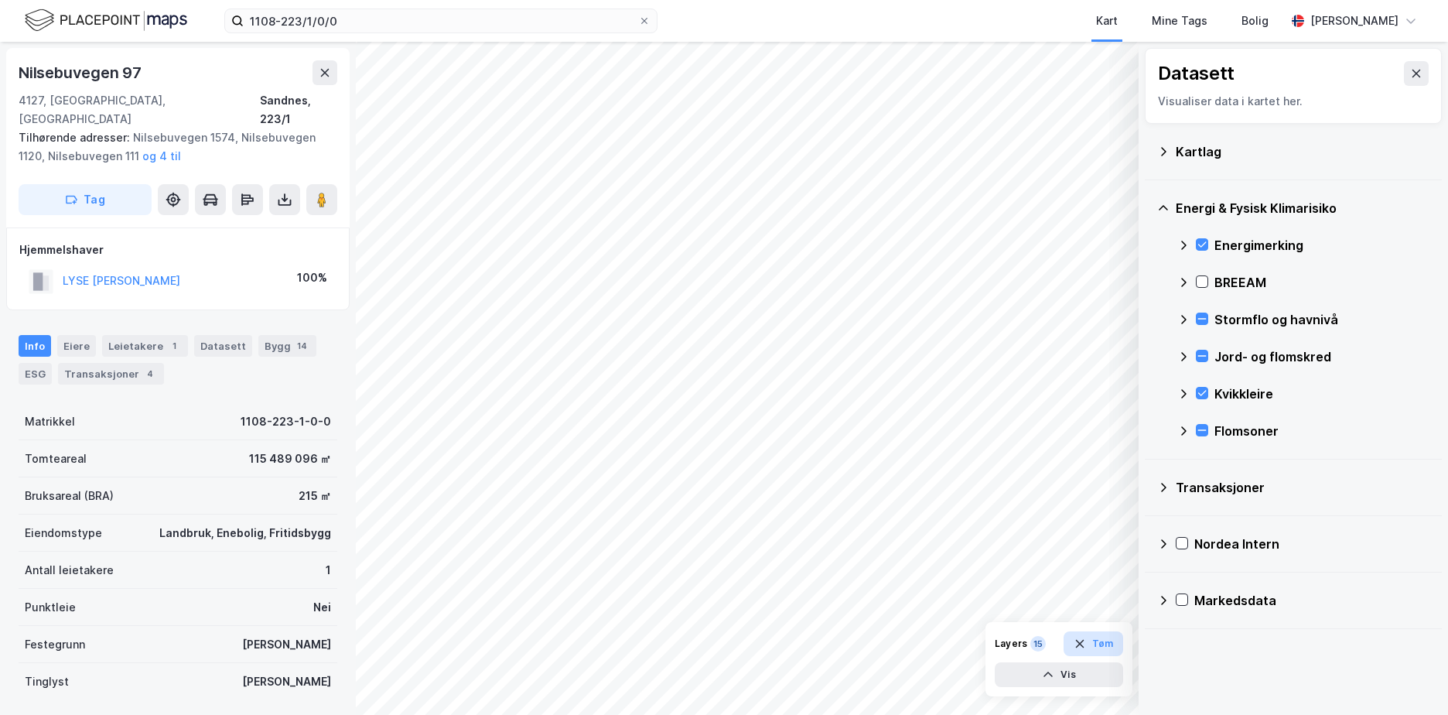
click at [1104, 647] on button "Tøm" at bounding box center [1094, 643] width 60 height 25
